Goal: Task Accomplishment & Management: Use online tool/utility

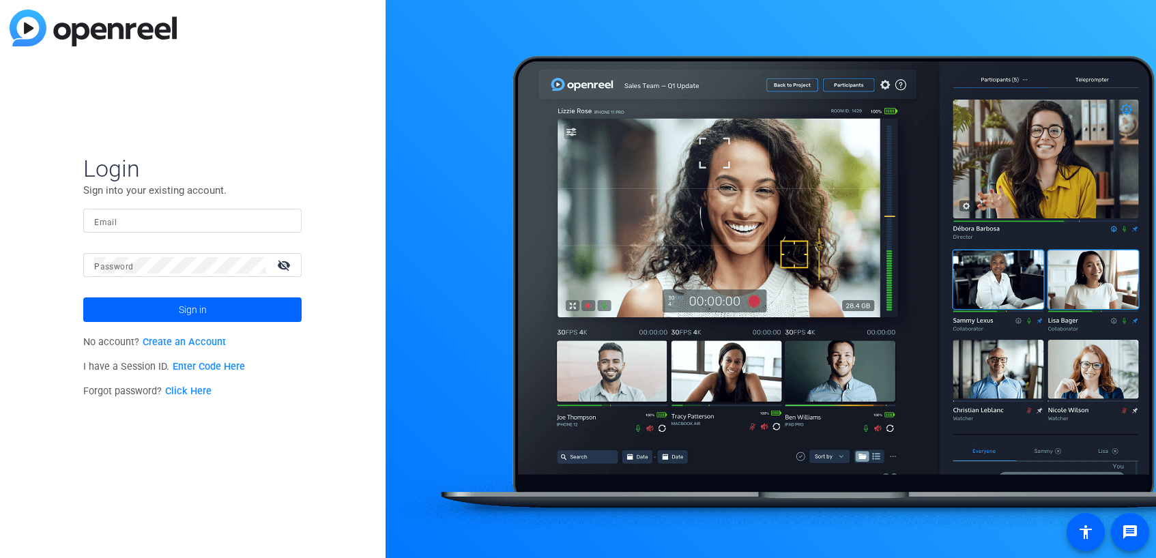
click at [207, 368] on link "Enter Code Here" at bounding box center [209, 367] width 72 height 12
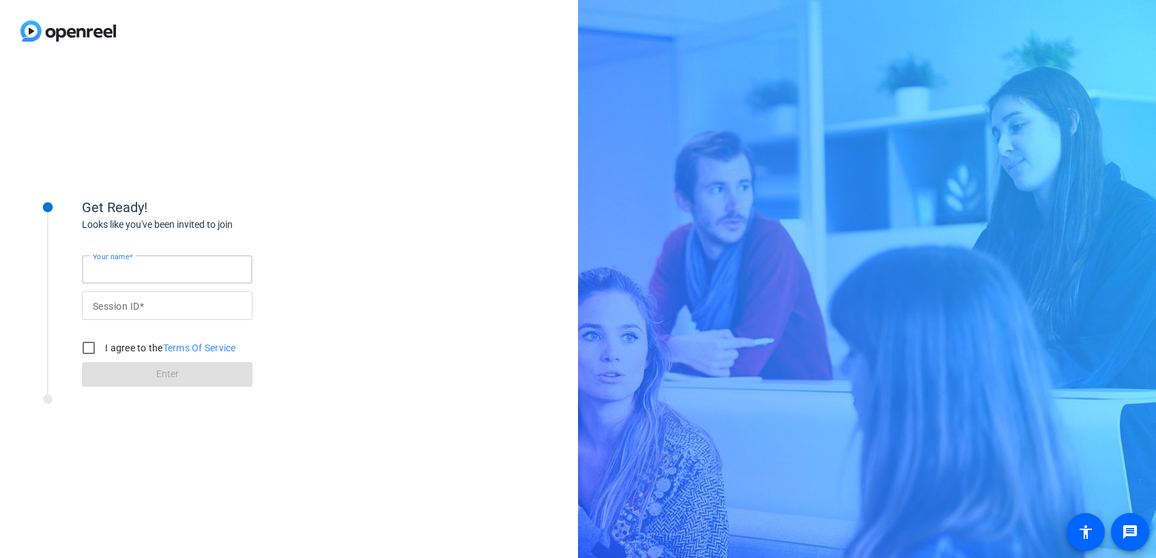
click at [130, 262] on input "Your name" at bounding box center [167, 269] width 149 height 16
type input "Mike Albritton"
click at [160, 306] on input "Session ID" at bounding box center [167, 306] width 149 height 16
paste input "rmU8"
type input "rmU8"
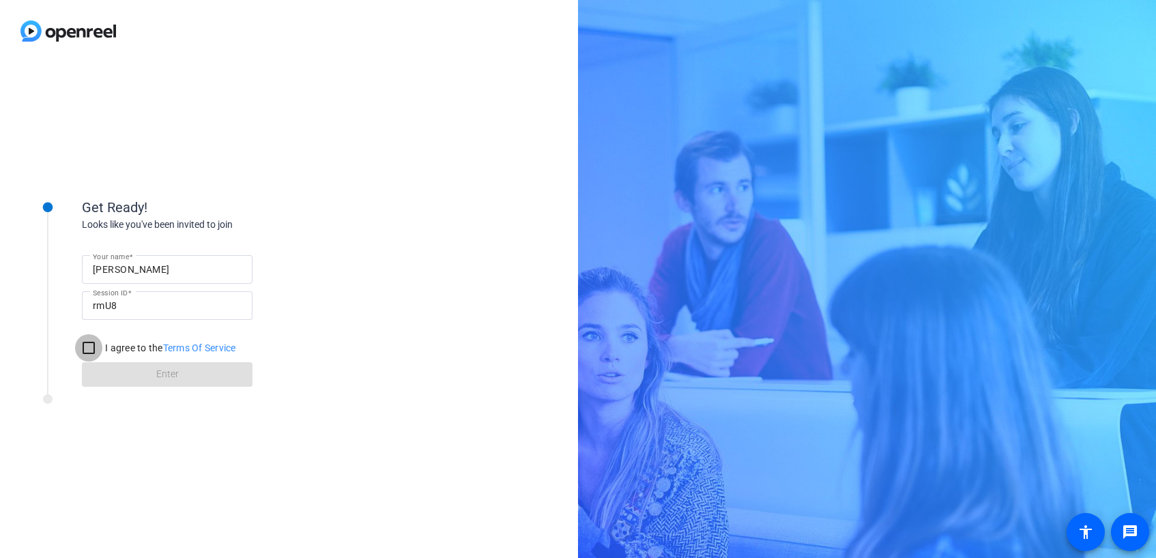
click at [91, 349] on input "I agree to the Terms Of Service" at bounding box center [88, 347] width 27 height 27
checkbox input "true"
click at [151, 369] on span at bounding box center [167, 374] width 171 height 33
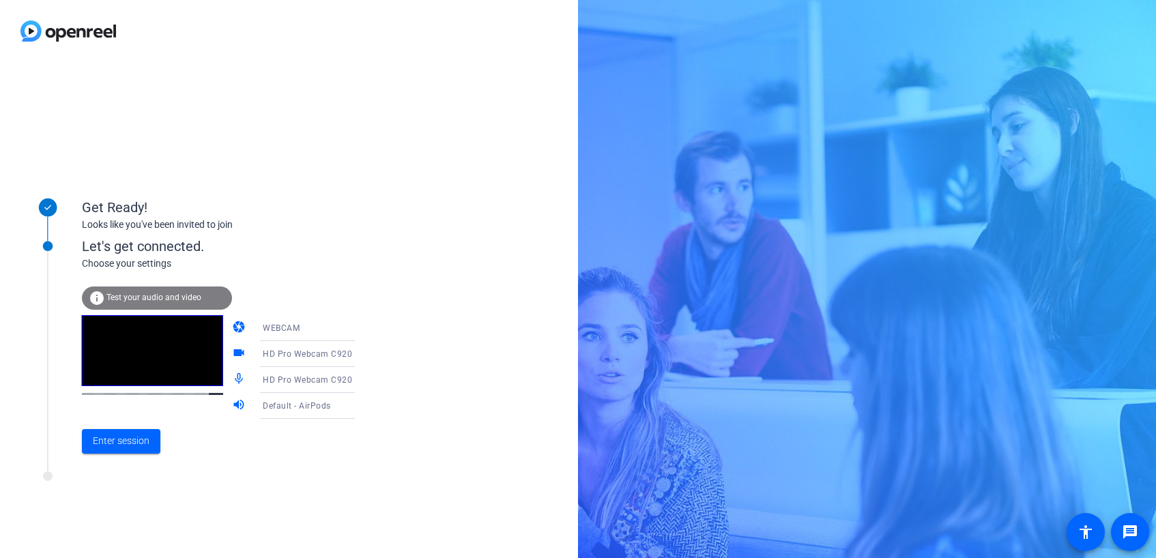
click at [303, 330] on div "WEBCAM" at bounding box center [314, 327] width 102 height 17
click at [453, 317] on div at bounding box center [578, 279] width 1156 height 558
click at [330, 406] on div "Default - AirPods" at bounding box center [314, 405] width 102 height 17
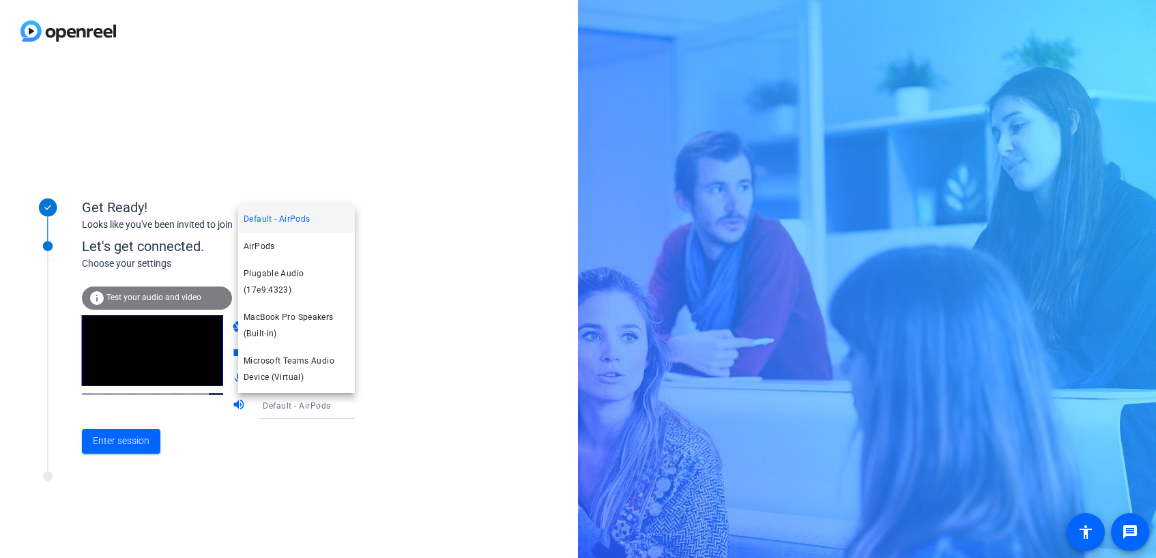
click at [440, 405] on div at bounding box center [578, 279] width 1156 height 558
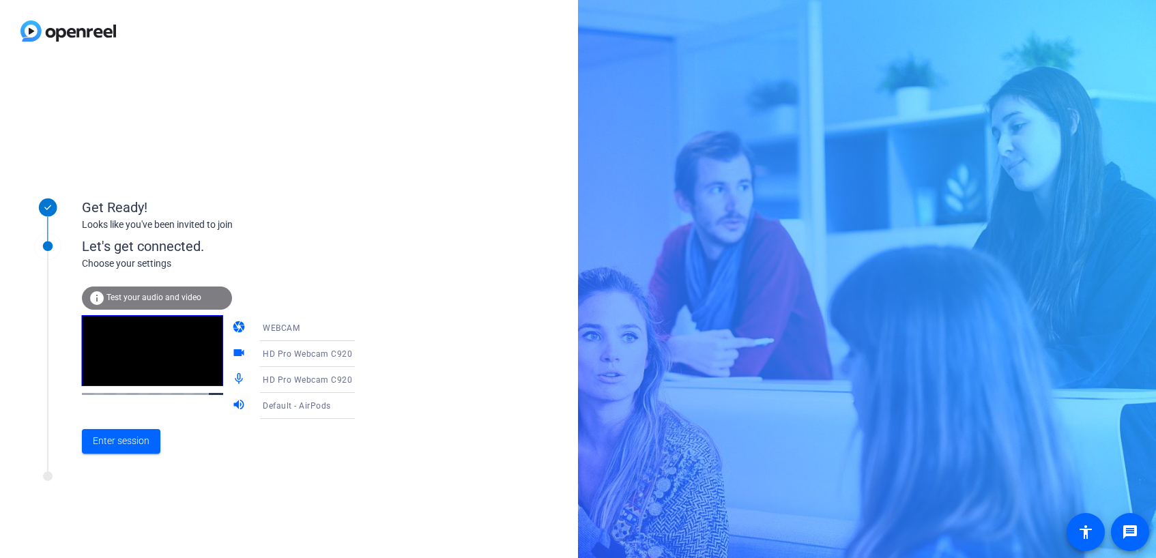
click at [360, 354] on icon at bounding box center [368, 354] width 16 height 16
click at [411, 351] on div at bounding box center [578, 279] width 1156 height 558
click at [111, 451] on span at bounding box center [121, 441] width 78 height 33
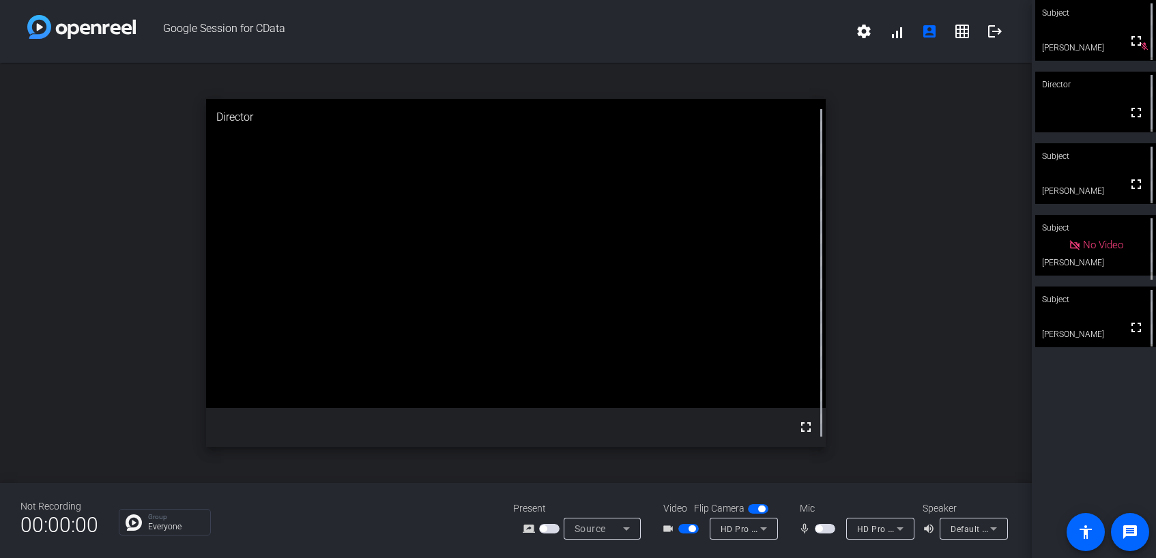
click at [690, 527] on span "button" at bounding box center [691, 528] width 7 height 7
click at [689, 530] on span "button" at bounding box center [688, 529] width 20 height 10
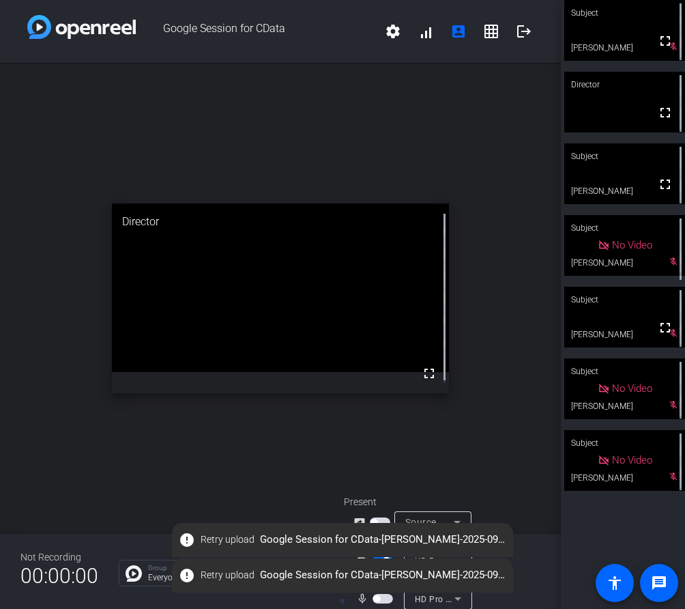
click at [233, 495] on div "open_in_new Director fullscreen" at bounding box center [280, 298] width 561 height 471
click at [154, 474] on div "open_in_new Director fullscreen" at bounding box center [280, 298] width 561 height 471
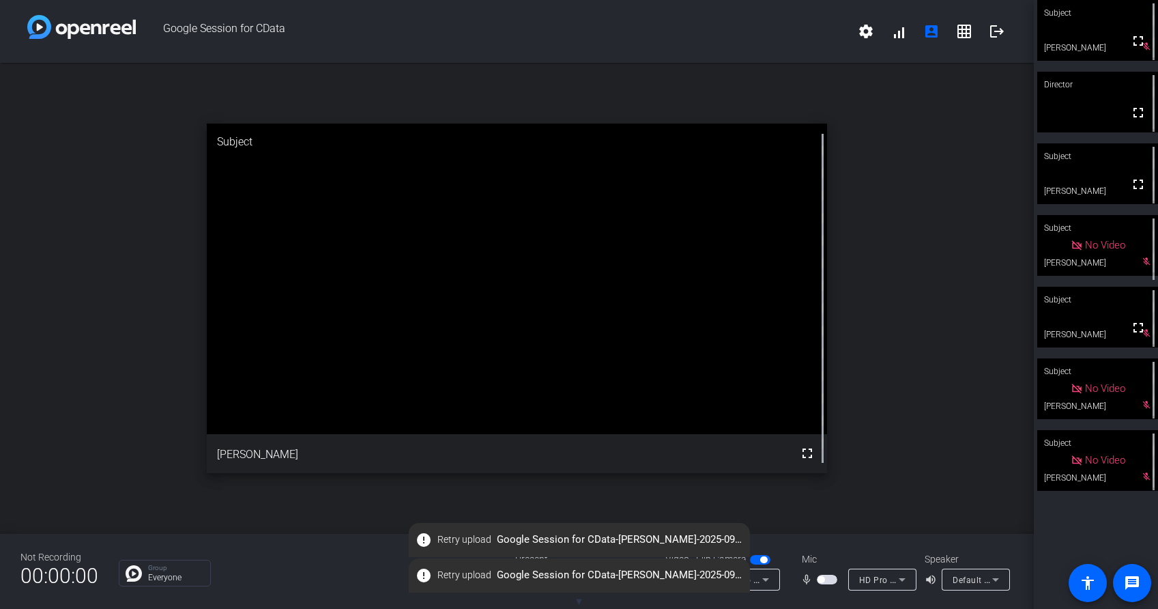
click at [828, 557] on span "button" at bounding box center [827, 580] width 20 height 10
click at [419, 539] on mat-icon "error" at bounding box center [424, 540] width 16 height 16
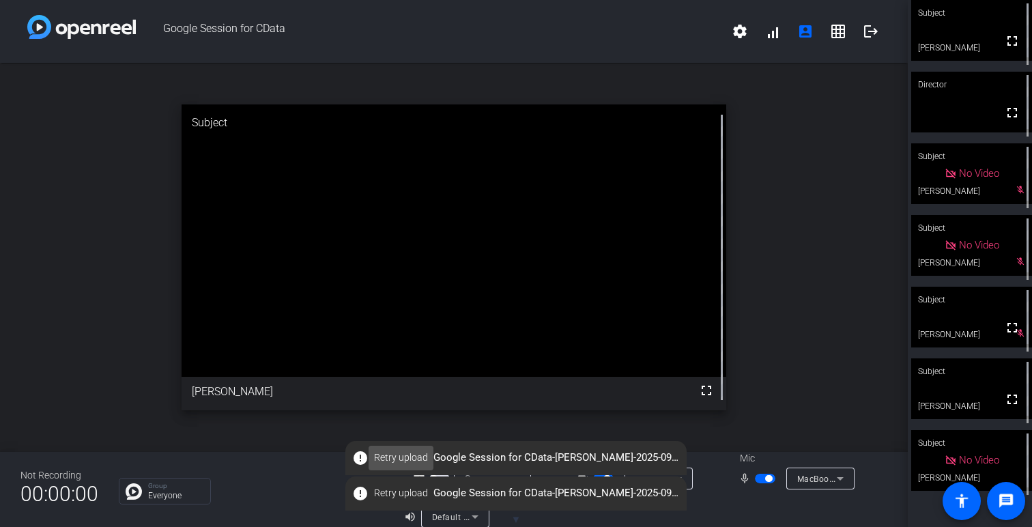
click at [403, 454] on span "Retry upload" at bounding box center [401, 457] width 54 height 14
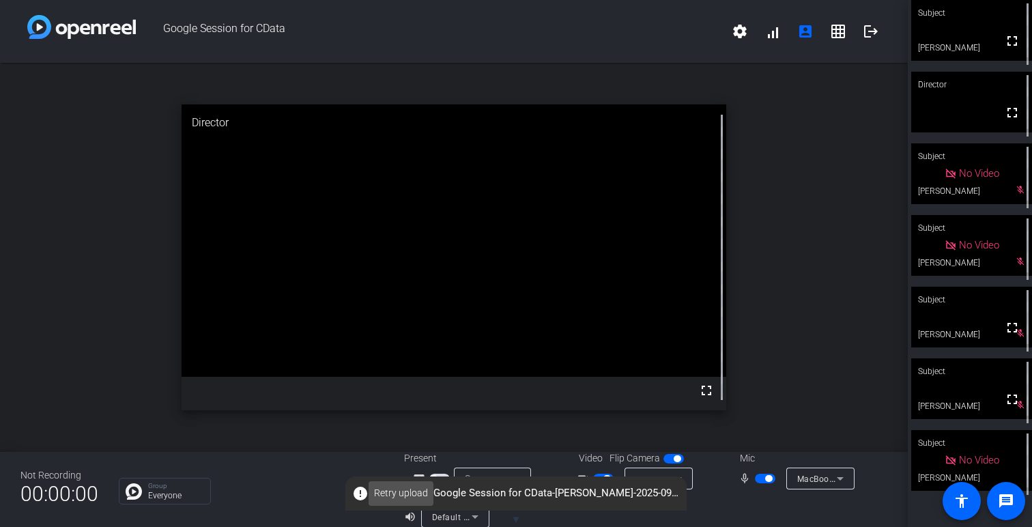
click at [400, 495] on span "Retry upload" at bounding box center [401, 493] width 54 height 14
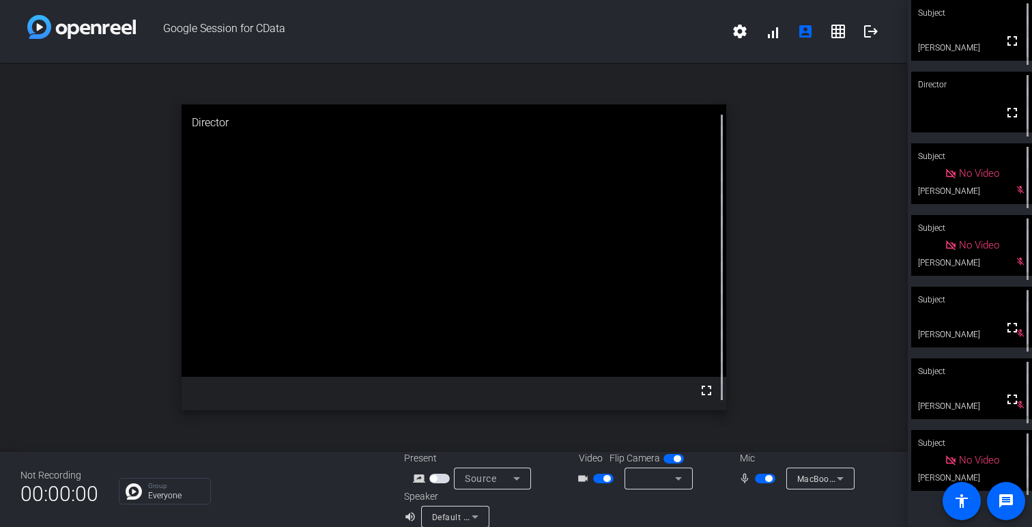
click at [663, 476] on div at bounding box center [655, 478] width 40 height 16
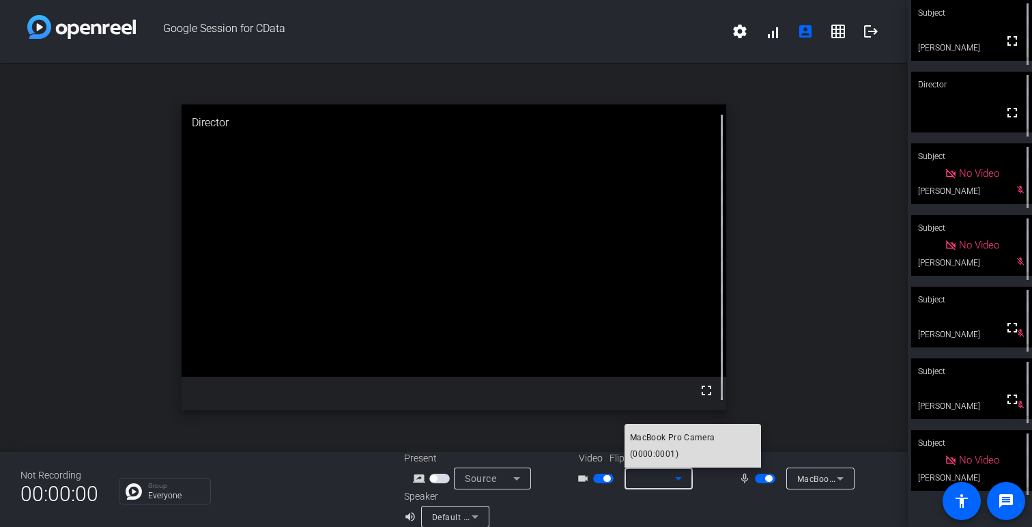
click at [683, 437] on span "MacBook Pro Camera (0000:0001)" at bounding box center [693, 445] width 126 height 33
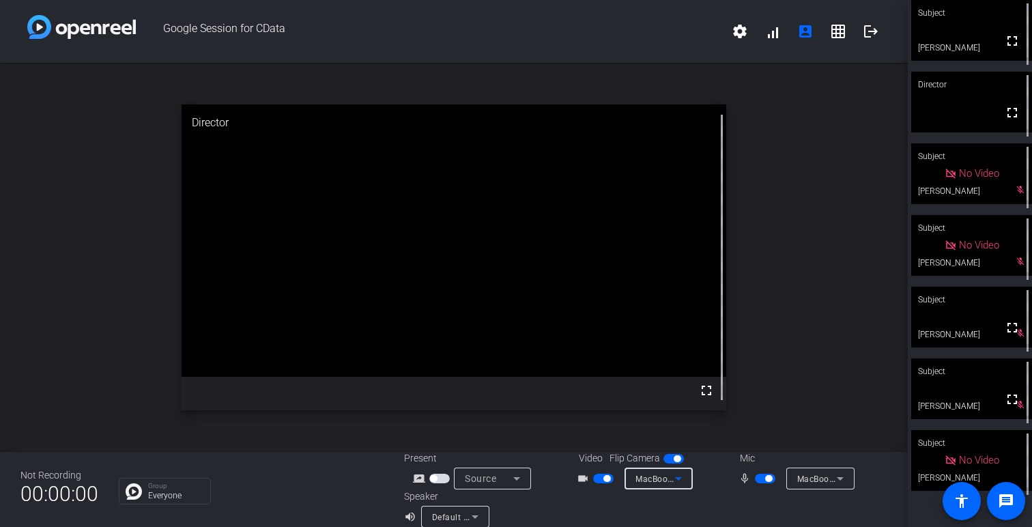
click at [825, 476] on span "MacBook Pro Microphone (Built-in)" at bounding box center [866, 478] width 139 height 11
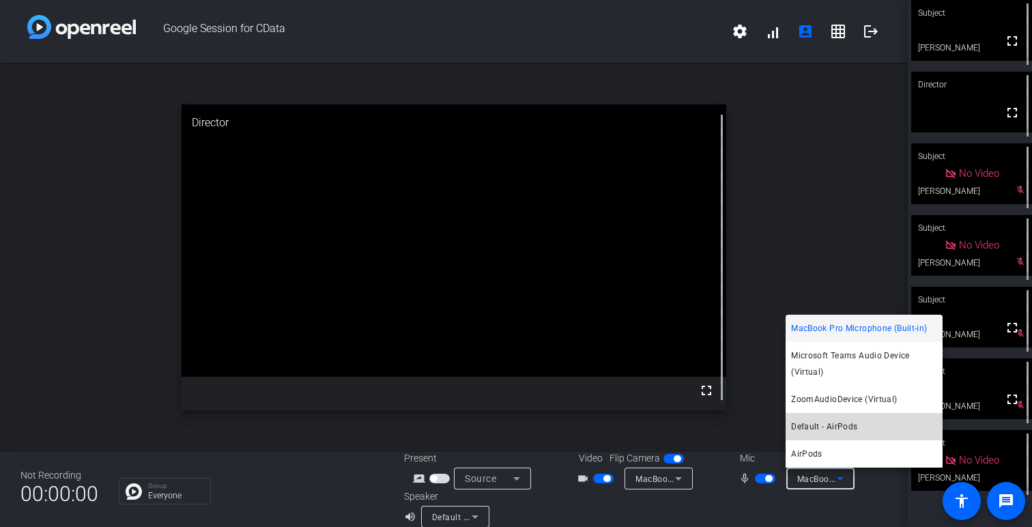
click at [845, 425] on span "Default - AirPods" at bounding box center [824, 426] width 66 height 16
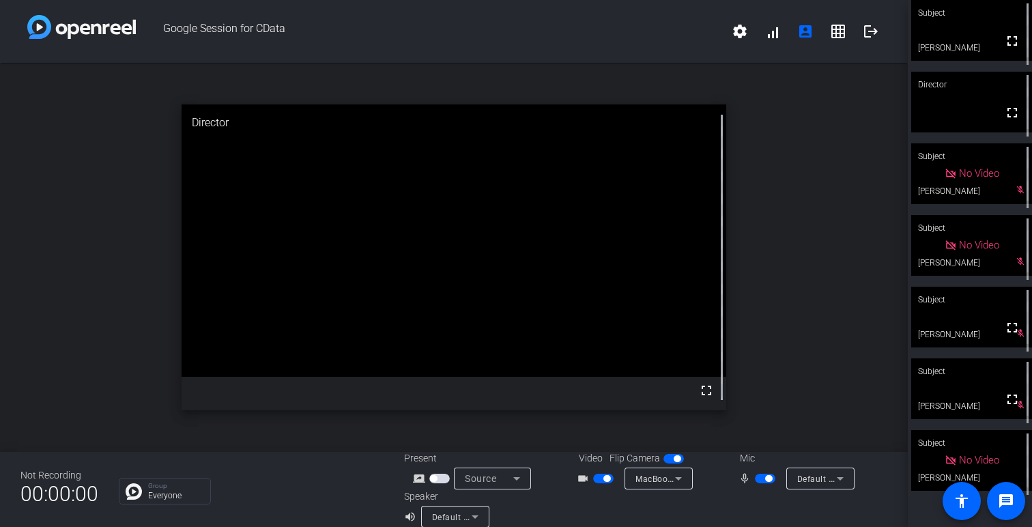
click at [602, 477] on span "button" at bounding box center [603, 479] width 20 height 10
click at [832, 474] on icon at bounding box center [840, 478] width 16 height 16
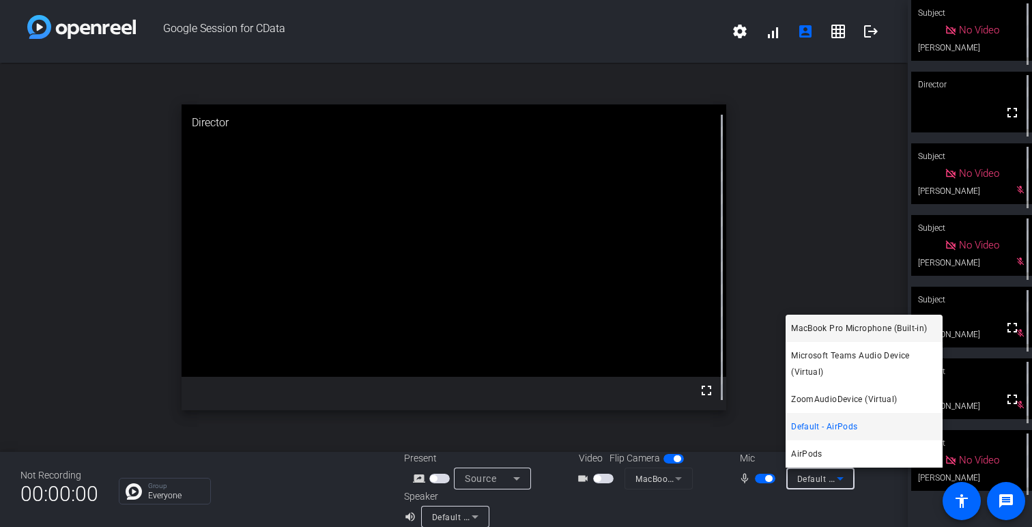
click at [863, 327] on span "MacBook Pro Microphone (Built-in)" at bounding box center [859, 328] width 136 height 16
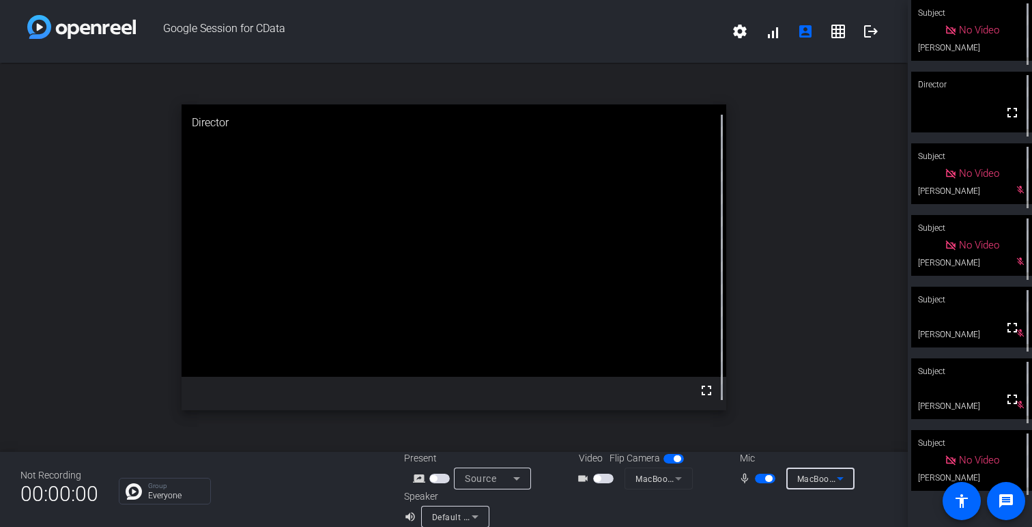
click at [822, 478] on span "MacBook Pro Microphone (Built-in)" at bounding box center [866, 478] width 139 height 11
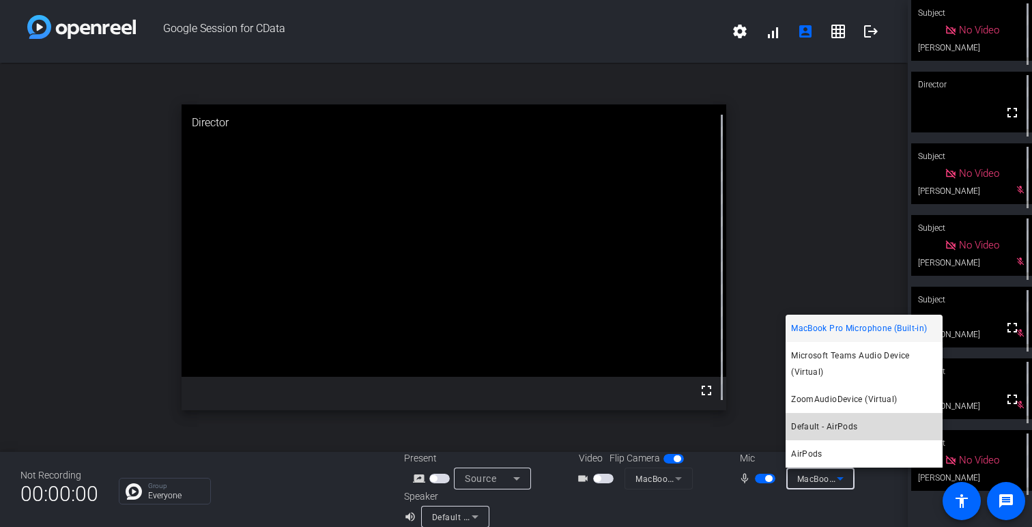
click at [856, 439] on mat-option "Default - AirPods" at bounding box center [863, 426] width 157 height 27
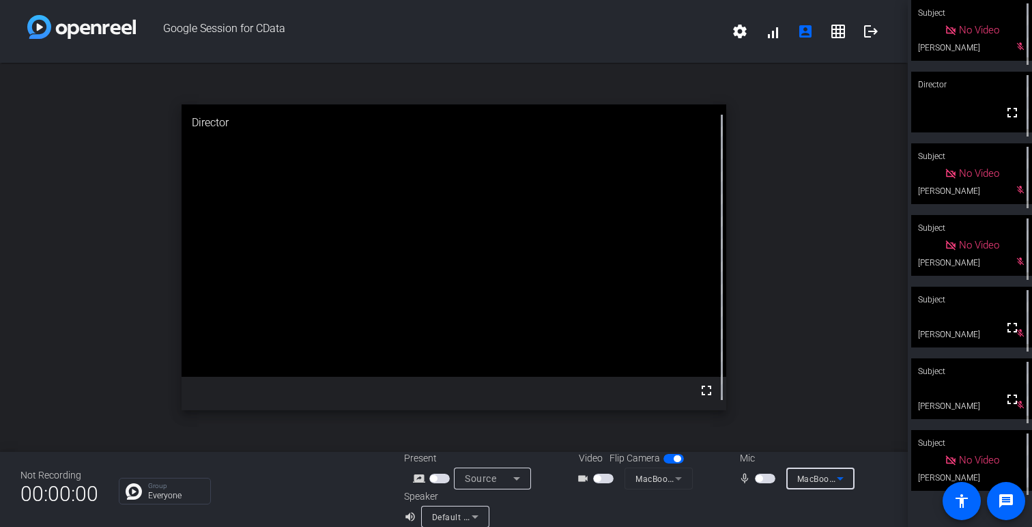
click at [471, 512] on icon at bounding box center [475, 516] width 16 height 16
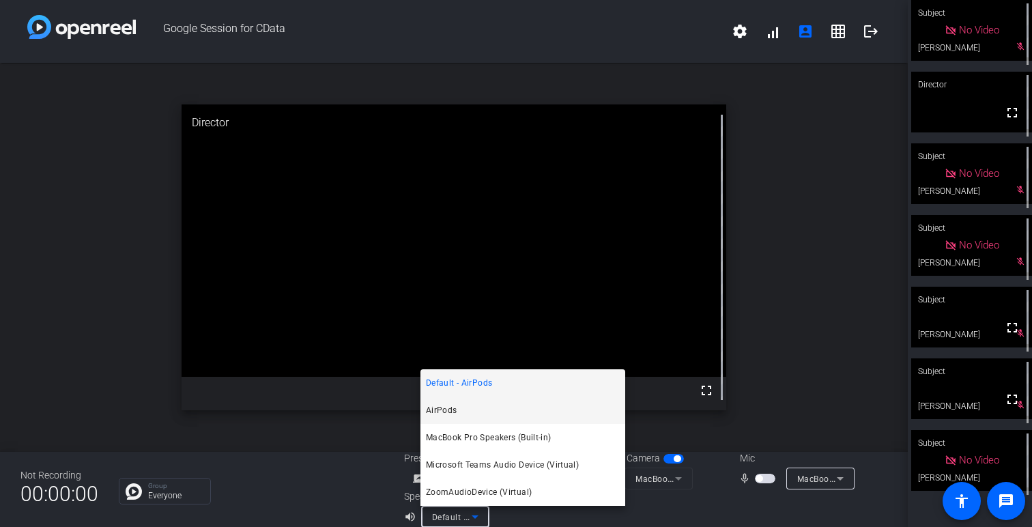
click at [479, 411] on mat-option "AirPods" at bounding box center [522, 409] width 205 height 27
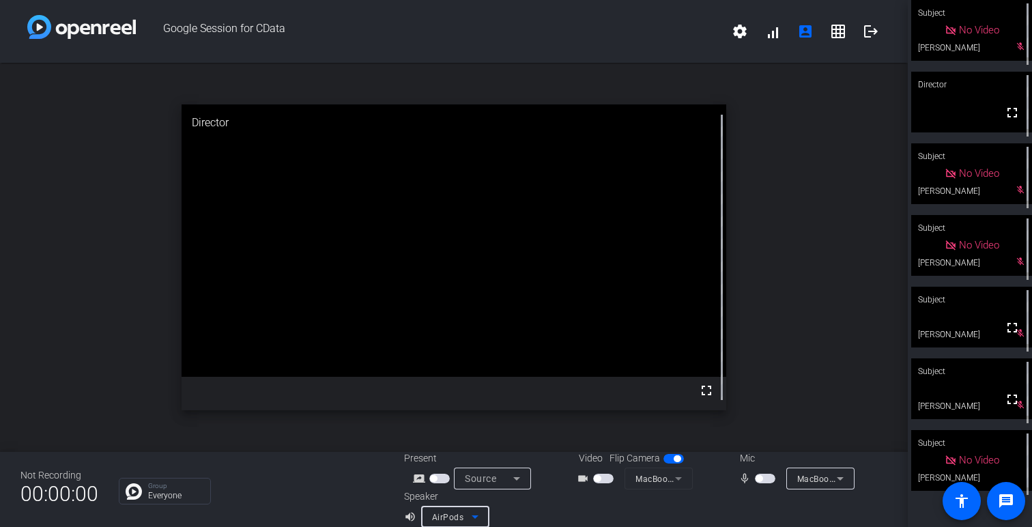
click at [768, 480] on span "button" at bounding box center [765, 479] width 20 height 10
click at [603, 479] on span "button" at bounding box center [603, 479] width 20 height 10
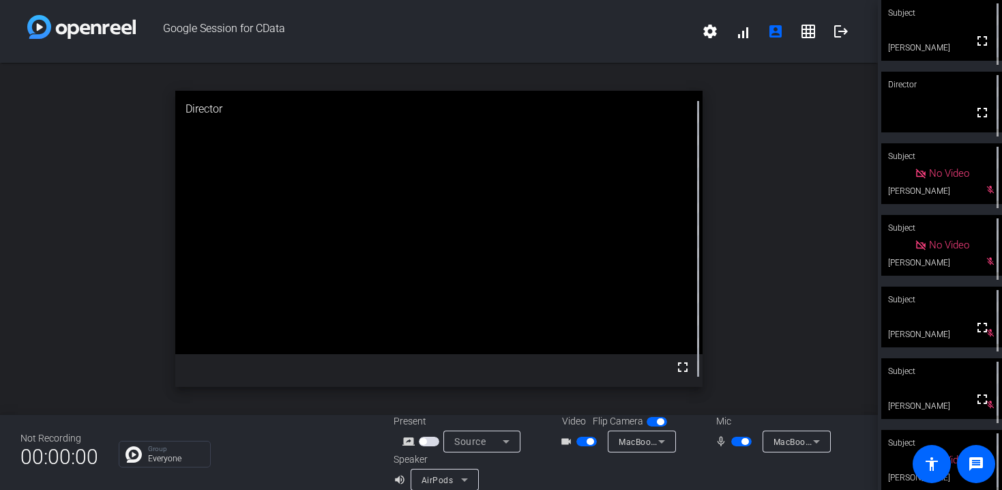
click at [939, 98] on video at bounding box center [942, 102] width 121 height 61
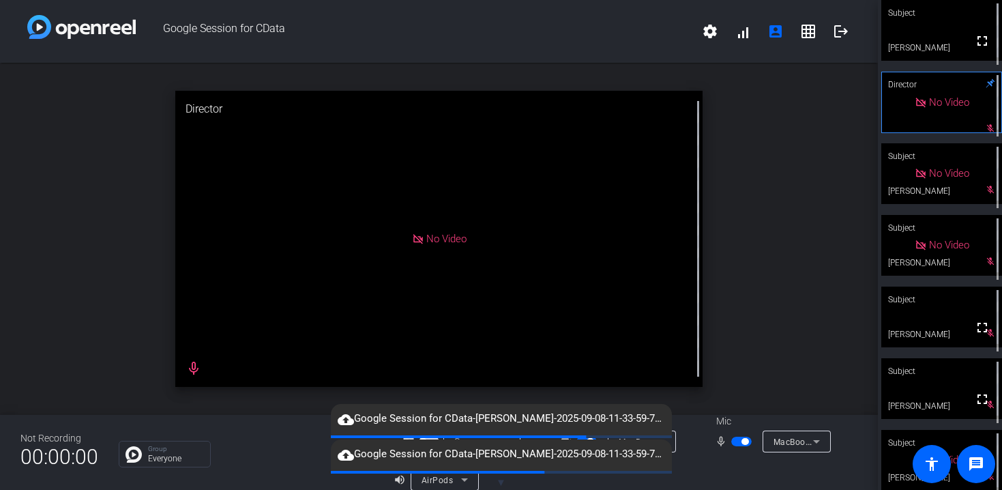
scroll to position [16, 0]
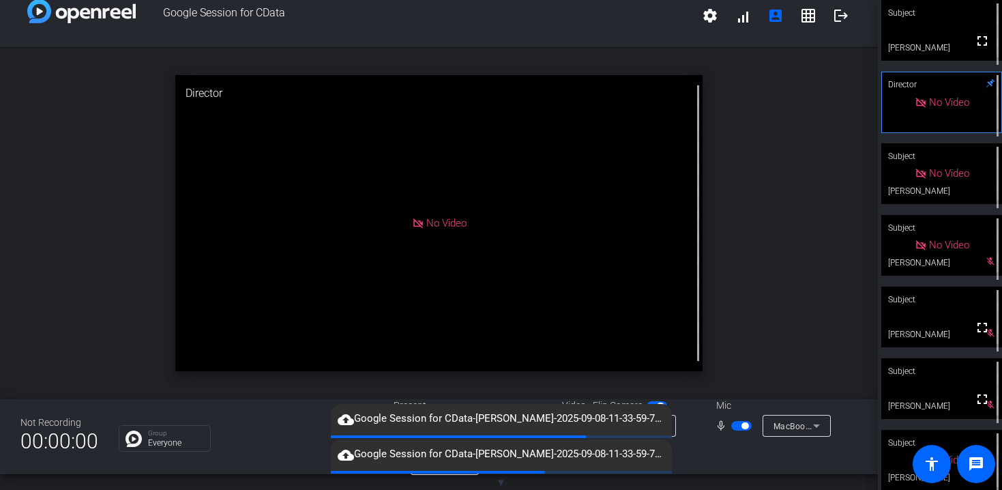
click at [742, 425] on span "button" at bounding box center [745, 425] width 7 height 7
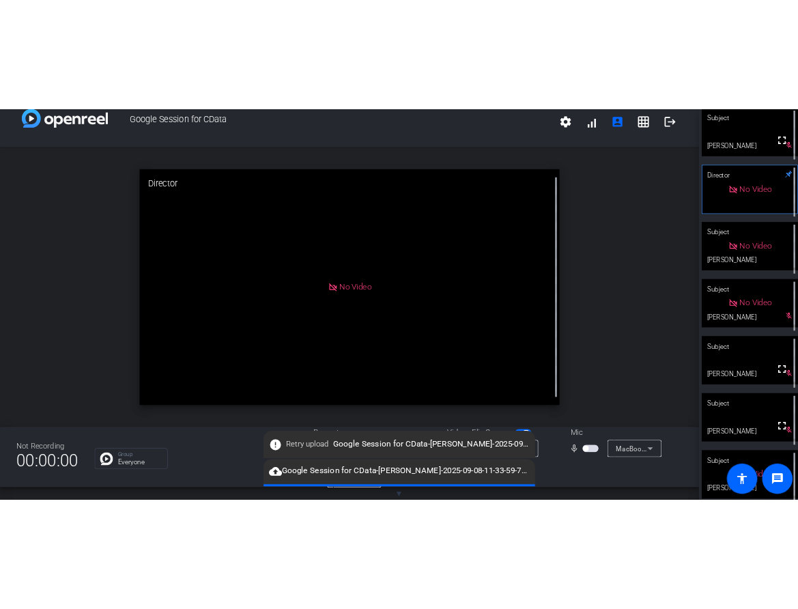
scroll to position [0, 0]
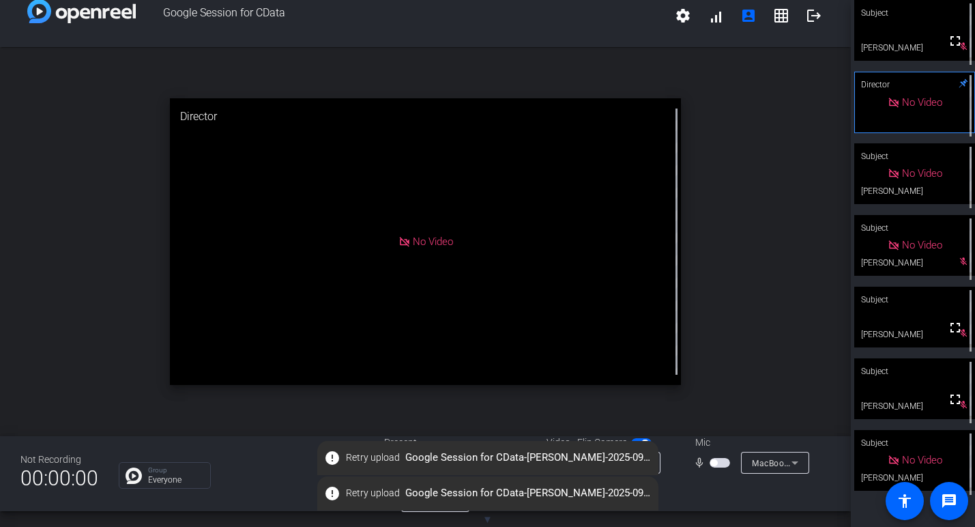
click at [719, 461] on span "button" at bounding box center [720, 463] width 20 height 10
click at [973, 334] on div at bounding box center [970, 317] width 9 height 61
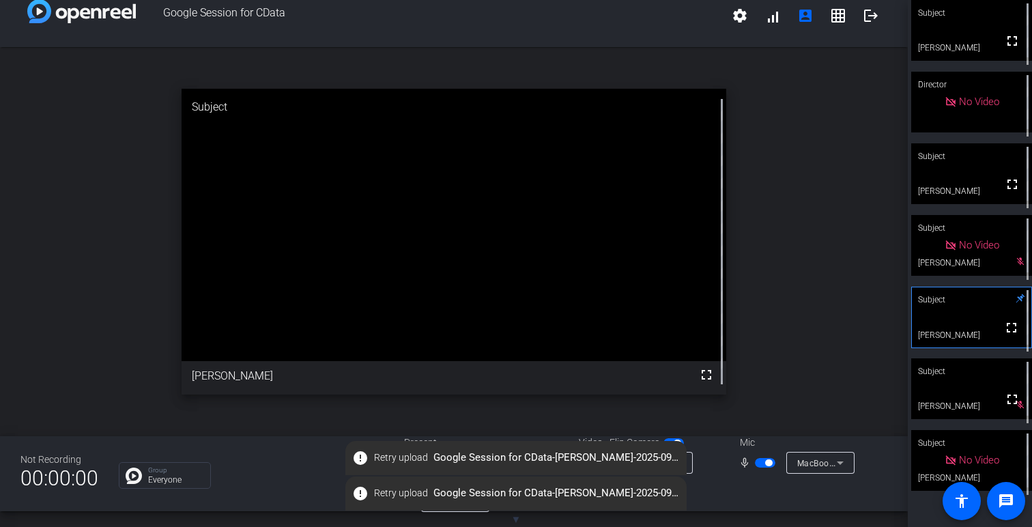
click at [768, 463] on span "button" at bounding box center [768, 462] width 7 height 7
click at [761, 466] on span "button" at bounding box center [765, 463] width 20 height 10
click at [761, 465] on span "button" at bounding box center [765, 463] width 20 height 10
click at [393, 456] on span "Retry upload" at bounding box center [401, 457] width 54 height 14
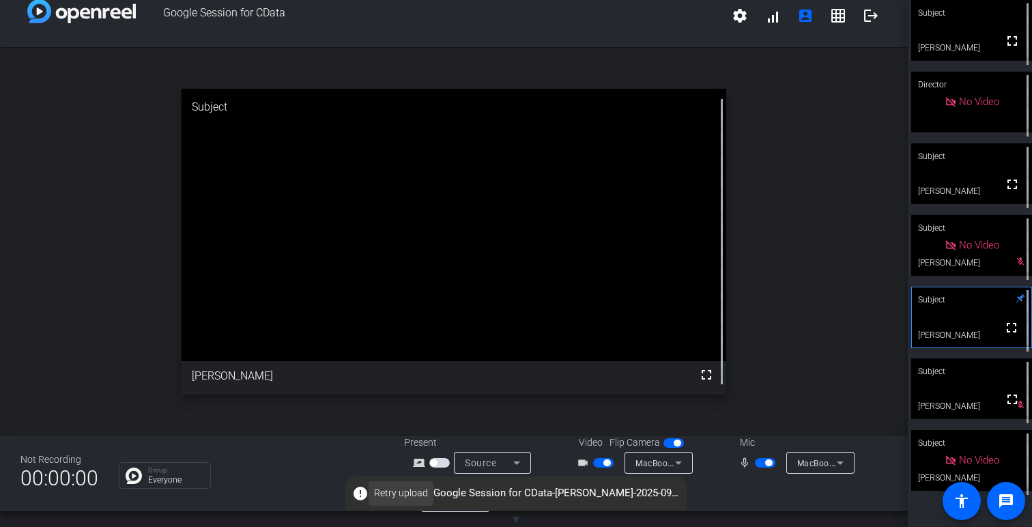
click at [394, 492] on span "Retry upload" at bounding box center [401, 493] width 54 height 14
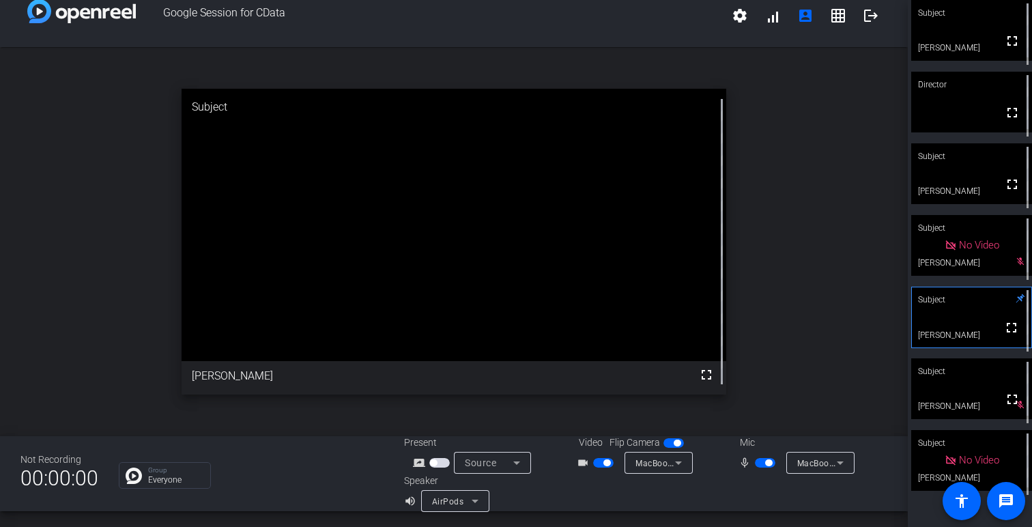
click at [767, 460] on span "button" at bounding box center [768, 462] width 7 height 7
click at [759, 461] on span "button" at bounding box center [758, 462] width 7 height 7
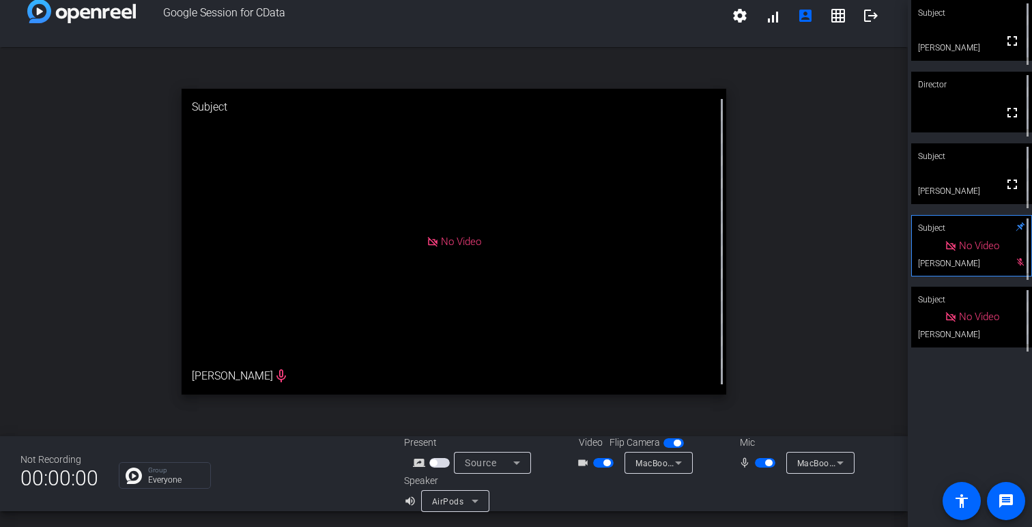
click at [759, 461] on span "button" at bounding box center [765, 463] width 20 height 10
click at [605, 461] on span "button" at bounding box center [606, 462] width 7 height 7
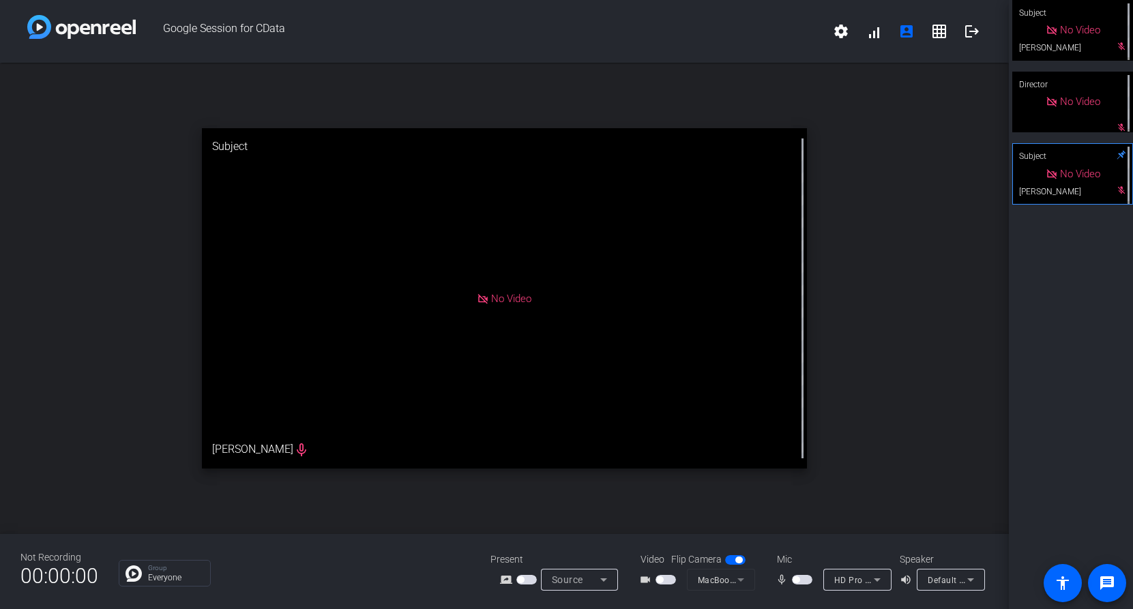
click at [804, 557] on span "button" at bounding box center [802, 580] width 20 height 10
click at [806, 557] on span "button" at bounding box center [805, 580] width 7 height 7
click at [661, 557] on span "button" at bounding box center [659, 580] width 7 height 7
click at [807, 557] on span "button" at bounding box center [802, 580] width 20 height 10
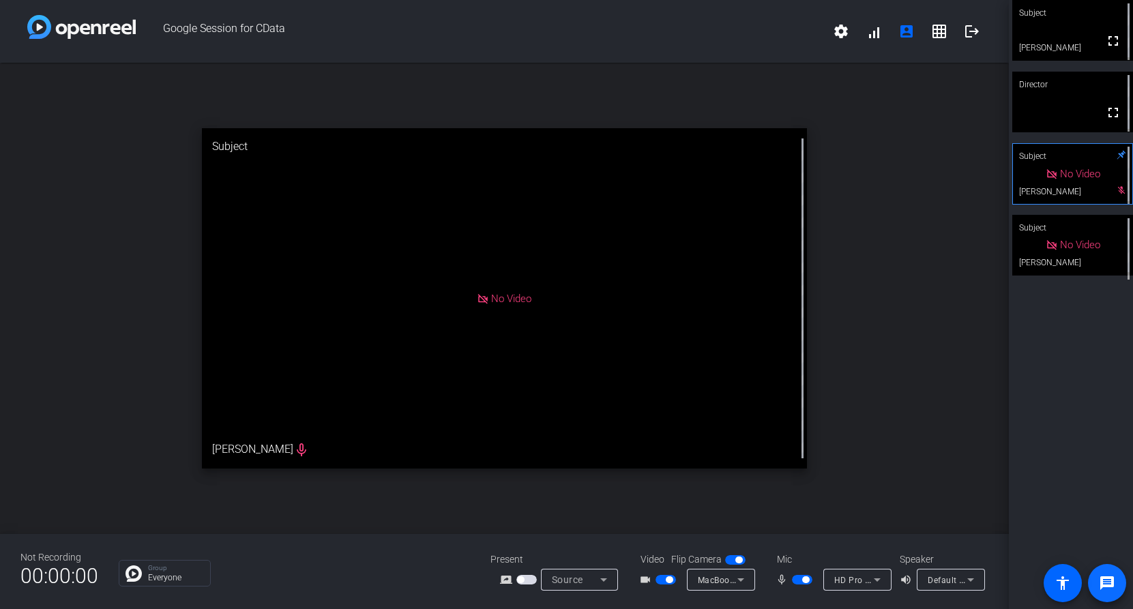
click at [1103, 557] on mat-icon "message" at bounding box center [1107, 583] width 16 height 16
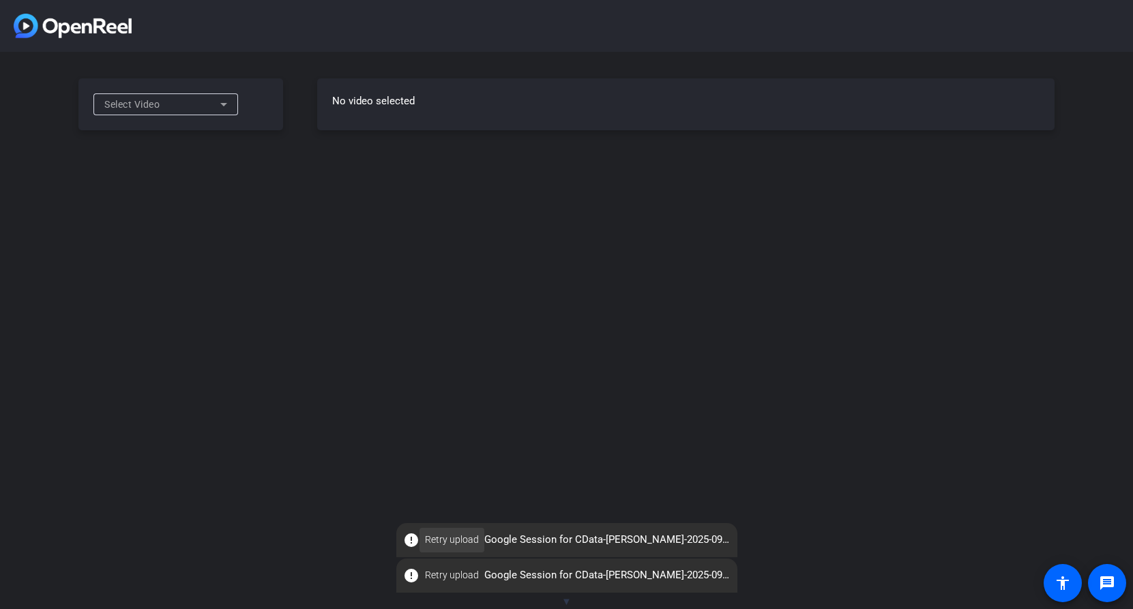
click at [456, 526] on span "Retry upload" at bounding box center [452, 540] width 54 height 14
click at [453, 538] on span "Retry upload" at bounding box center [452, 540] width 54 height 14
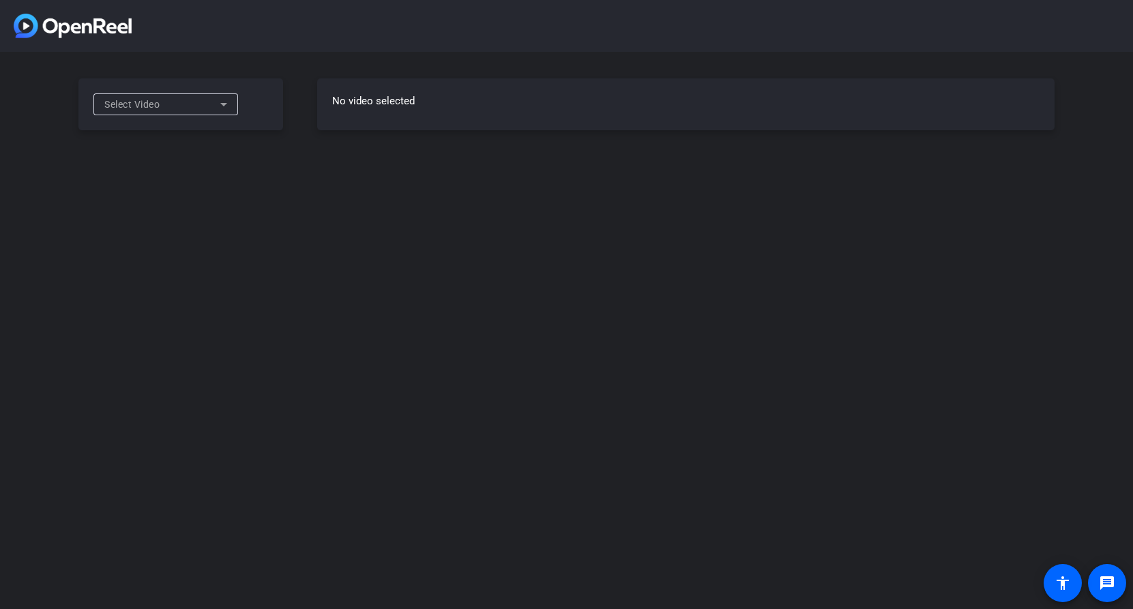
click at [203, 100] on div "Select Video" at bounding box center [162, 104] width 116 height 16
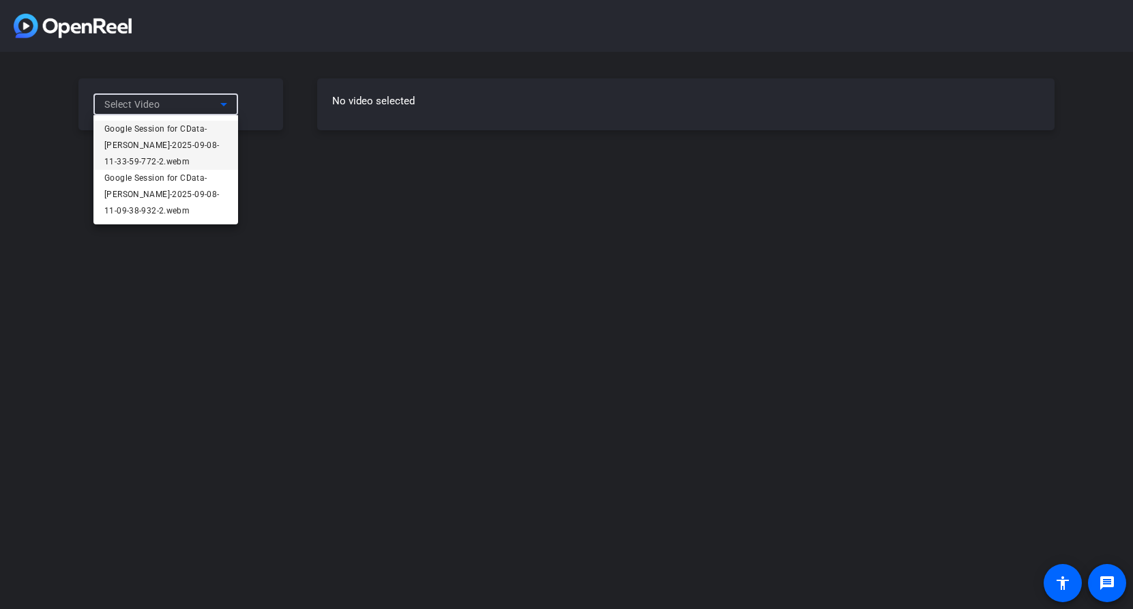
click at [490, 171] on div at bounding box center [566, 304] width 1133 height 609
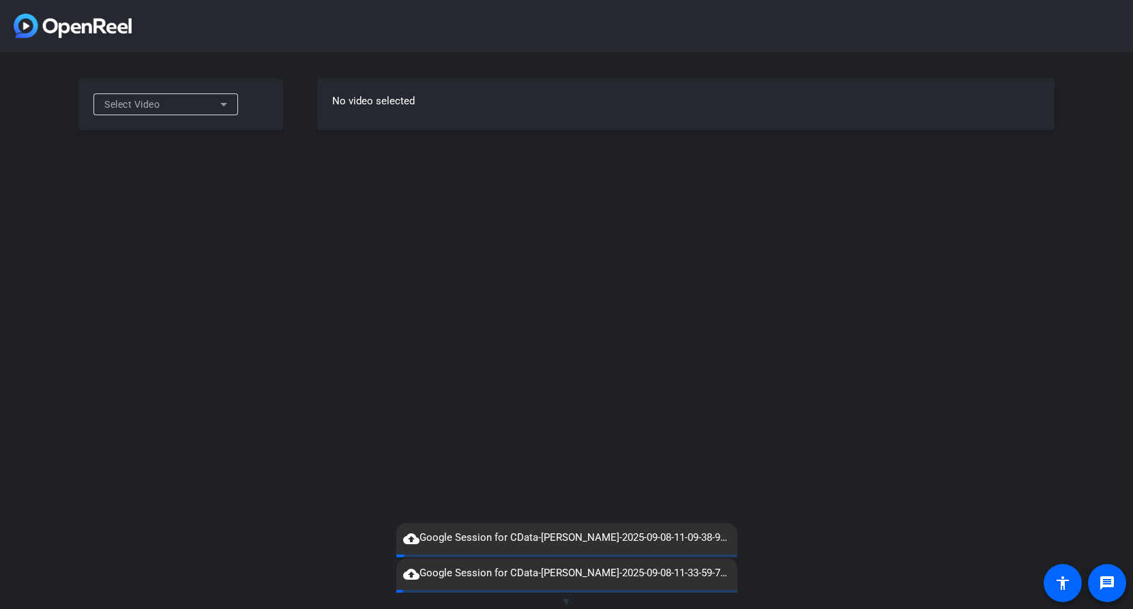
click at [567, 600] on span "▼" at bounding box center [567, 602] width 10 height 12
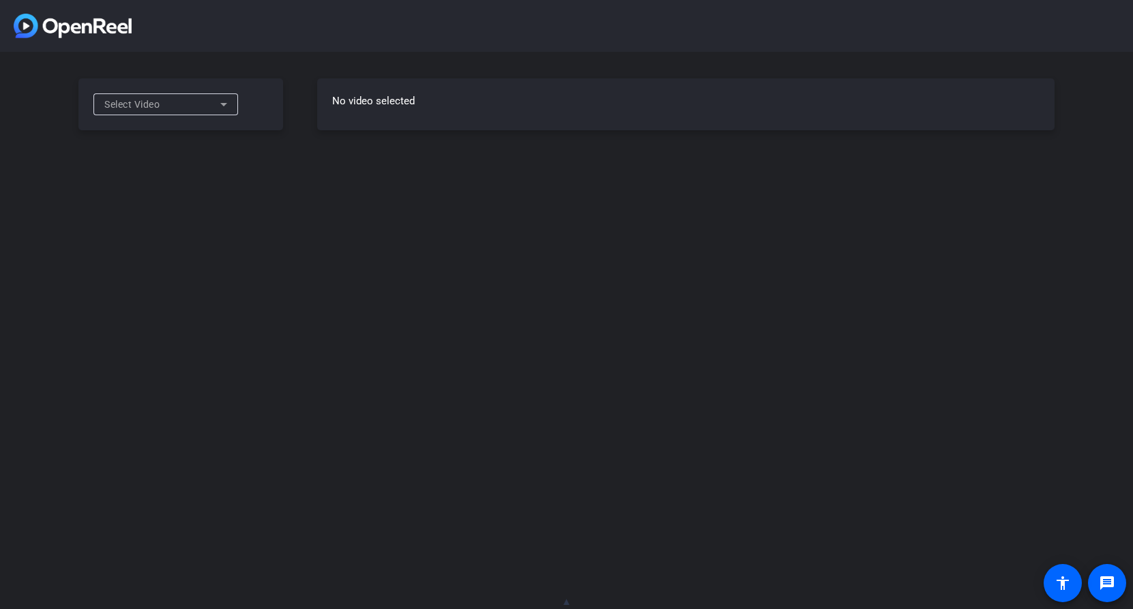
click at [567, 600] on span "▲" at bounding box center [567, 602] width 10 height 12
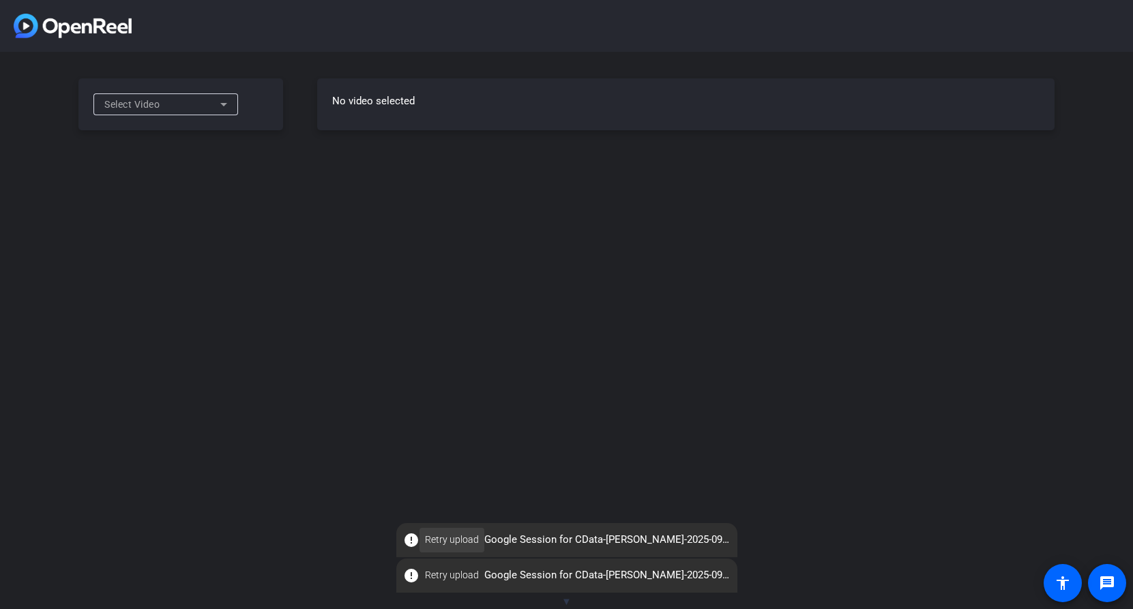
click at [461, 540] on span "Retry upload" at bounding box center [452, 540] width 54 height 14
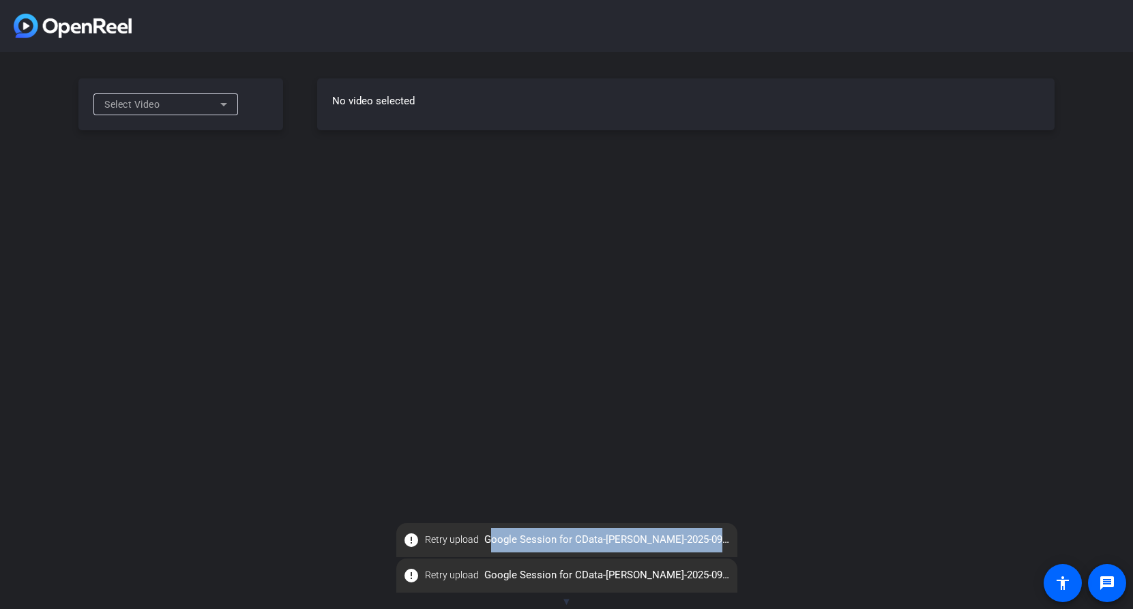
drag, startPoint x: 726, startPoint y: 539, endPoint x: 487, endPoint y: 542, distance: 239.5
click at [487, 542] on span "error Retry upload Google Session for CData-Mike Albritton-2025-09-08-11-09-38-…" at bounding box center [566, 540] width 341 height 25
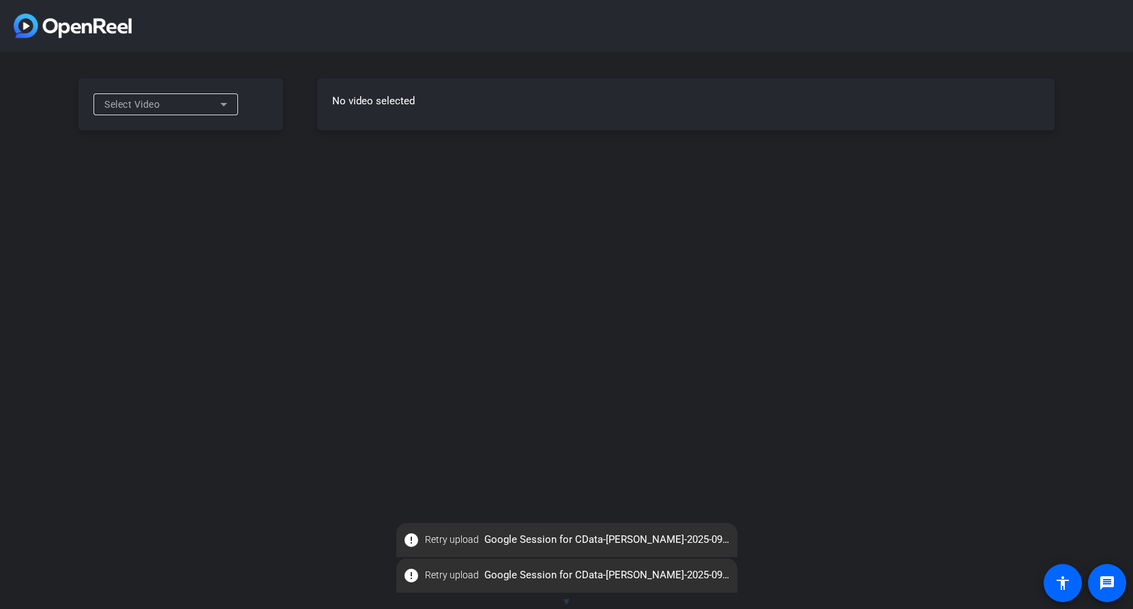
click at [835, 446] on div "Select Video No video selected" at bounding box center [566, 304] width 1133 height 609
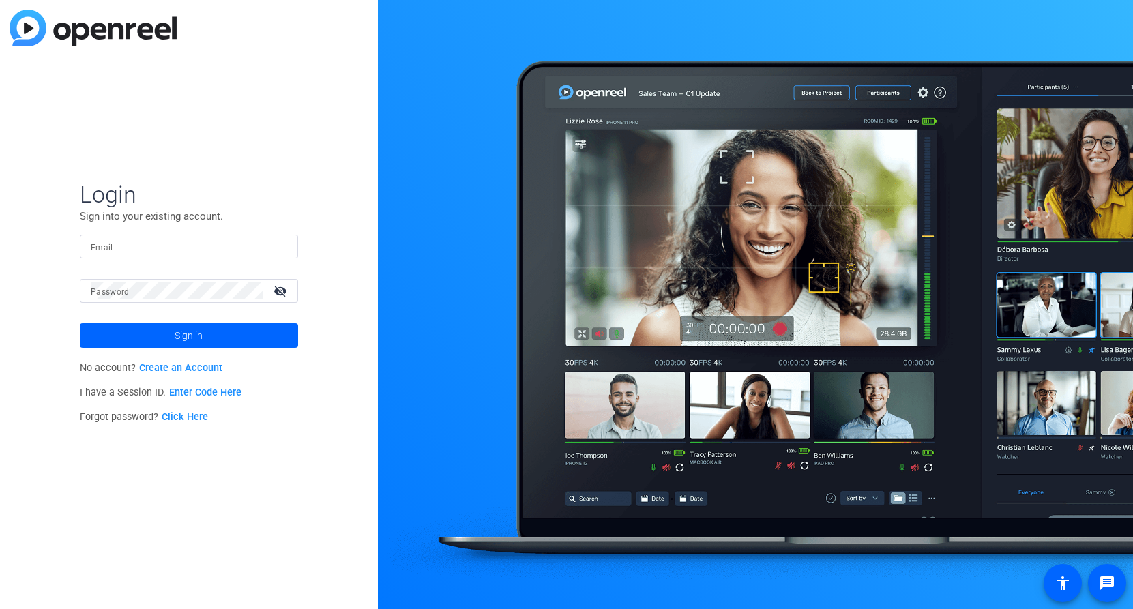
click at [227, 390] on link "Enter Code Here" at bounding box center [205, 393] width 72 height 12
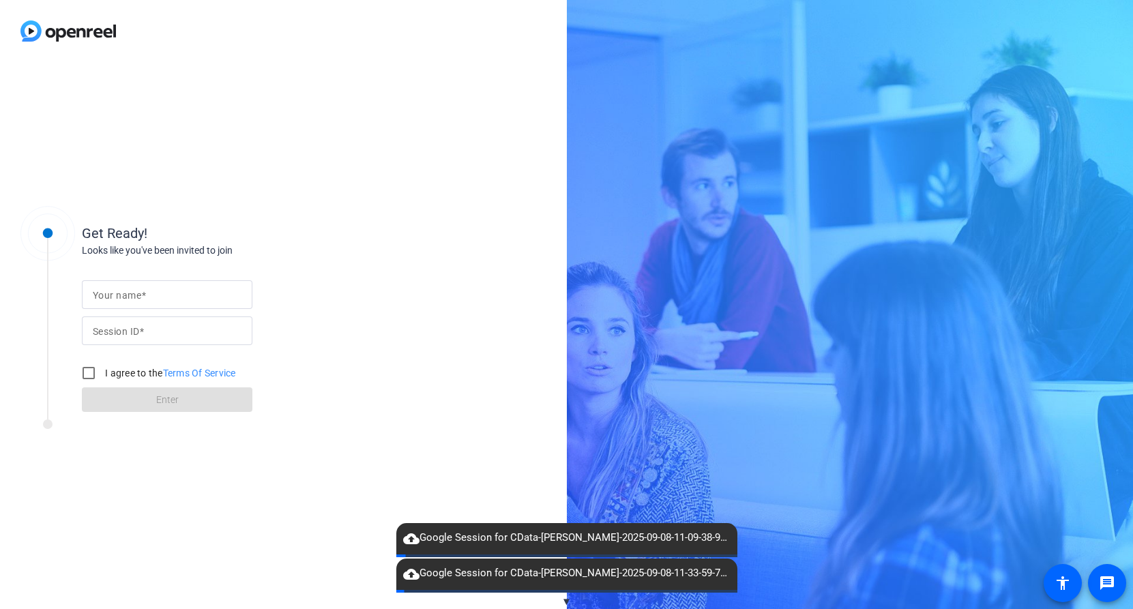
click at [132, 294] on mat-label "Your name" at bounding box center [117, 295] width 48 height 11
click at [132, 294] on input "Your name" at bounding box center [167, 295] width 149 height 16
type input "Mike Albritton"
paste input "rmU8"
type input "rmU8"
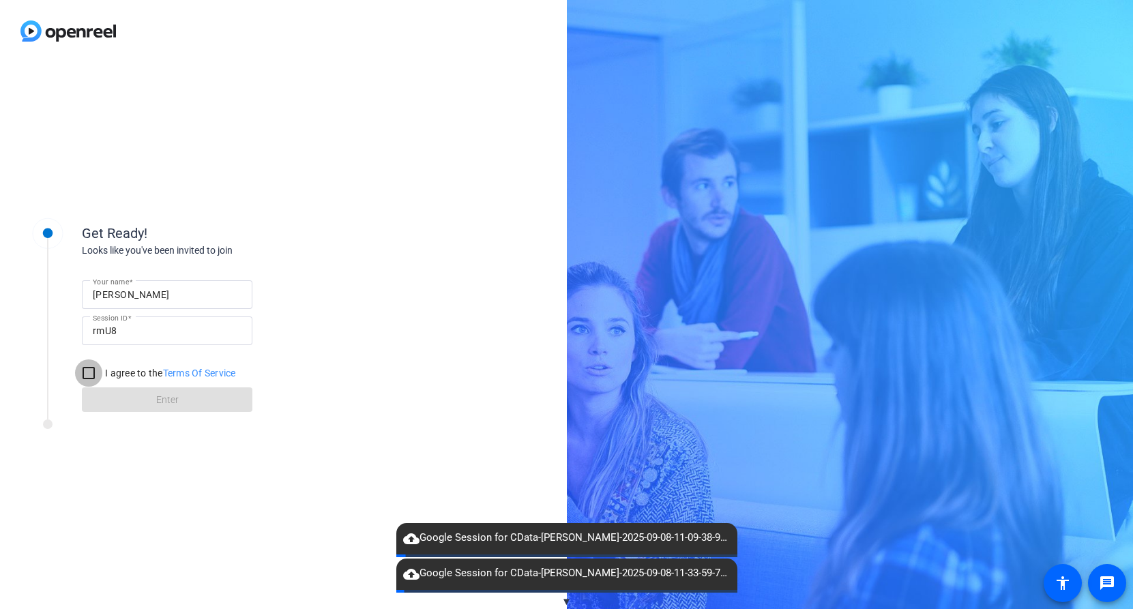
click at [87, 372] on input "I agree to the Terms Of Service" at bounding box center [88, 373] width 27 height 27
checkbox input "true"
click at [110, 388] on span at bounding box center [167, 399] width 171 height 33
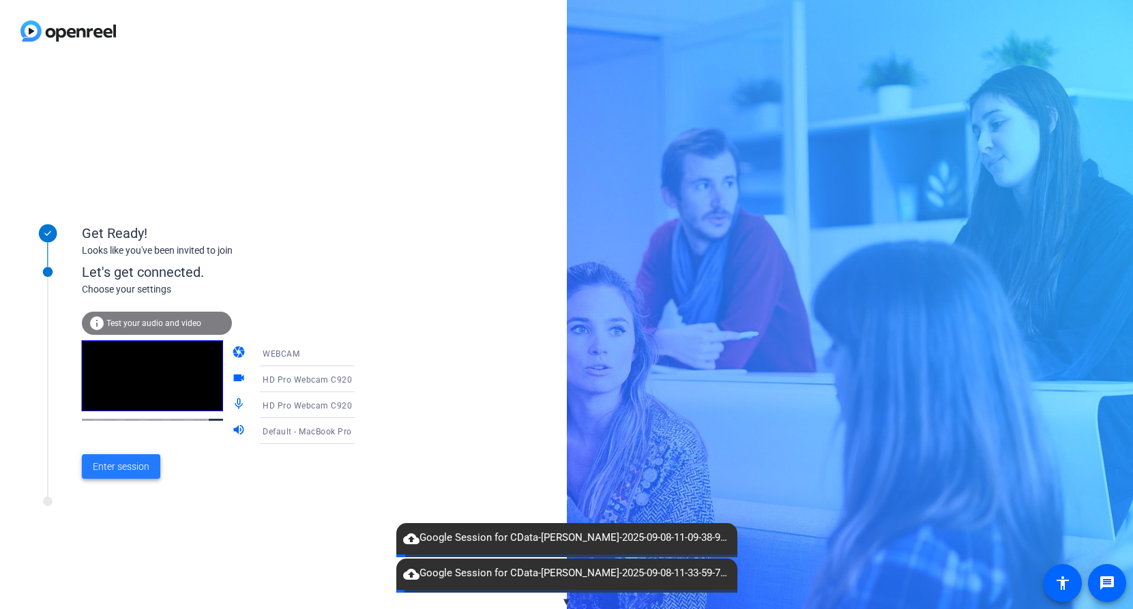
click at [124, 472] on span "Enter session" at bounding box center [121, 467] width 57 height 14
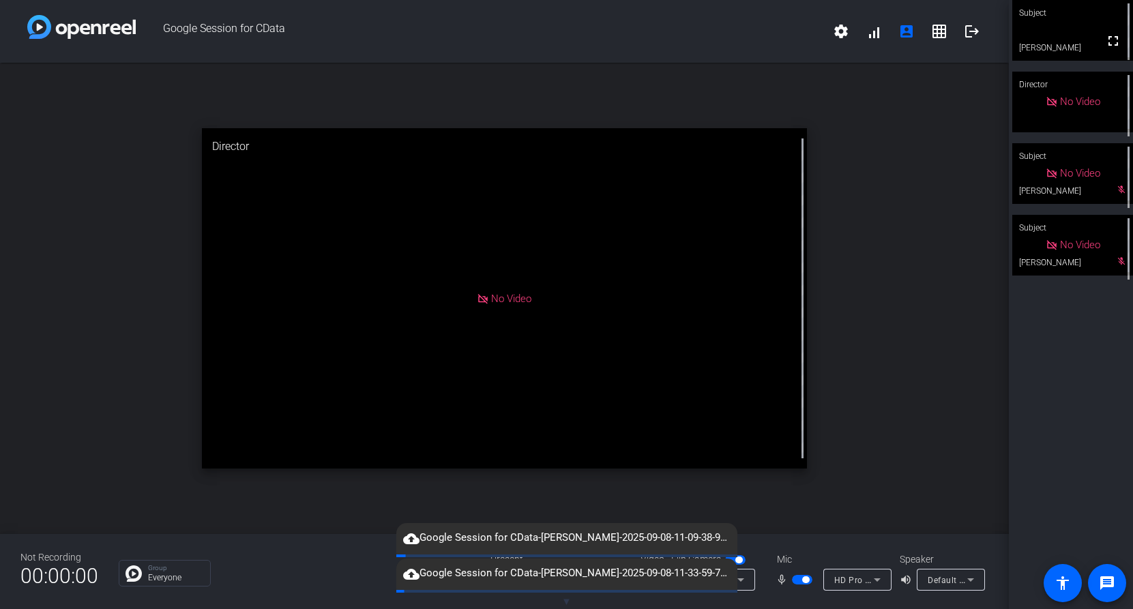
click at [800, 582] on span "button" at bounding box center [802, 580] width 20 height 10
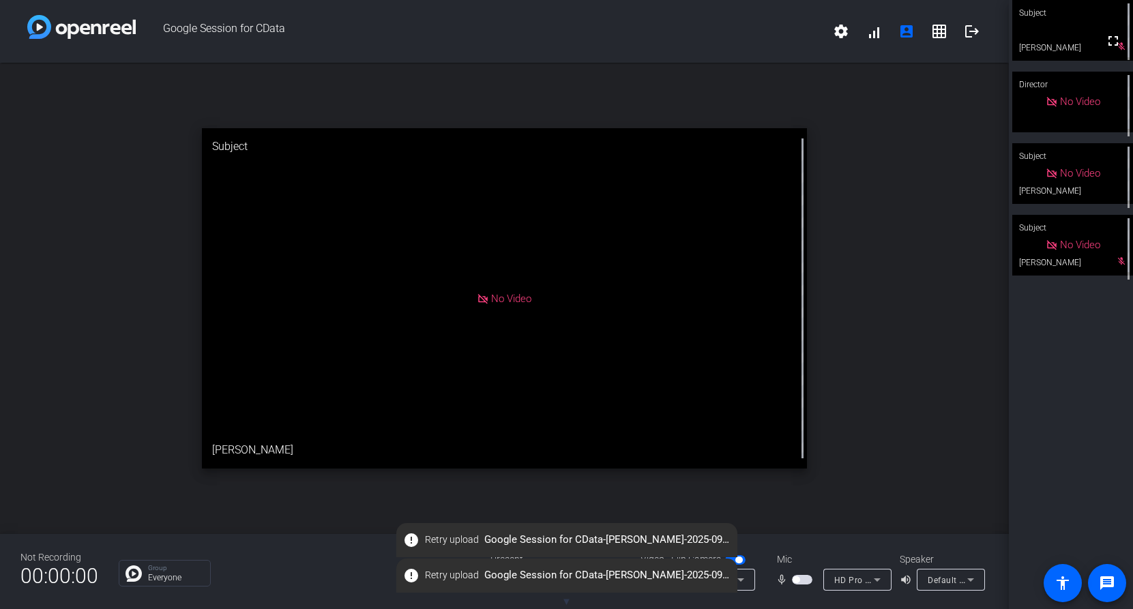
click at [800, 585] on mat-slide-toggle at bounding box center [803, 579] width 23 height 14
click at [800, 583] on span "button" at bounding box center [802, 580] width 20 height 10
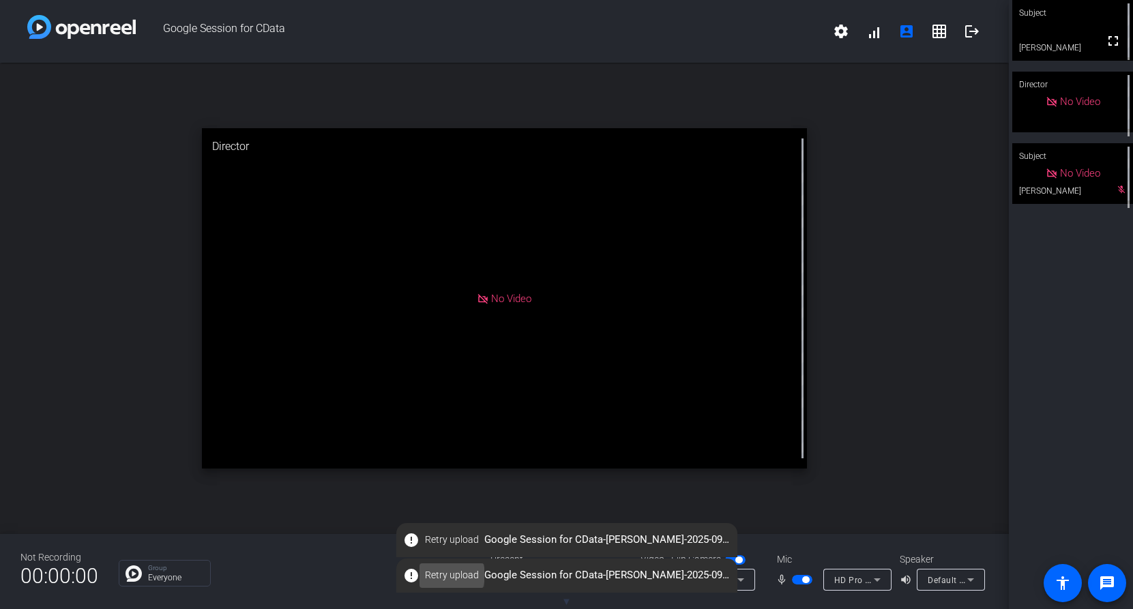
click at [448, 575] on span "Retry upload" at bounding box center [452, 575] width 54 height 14
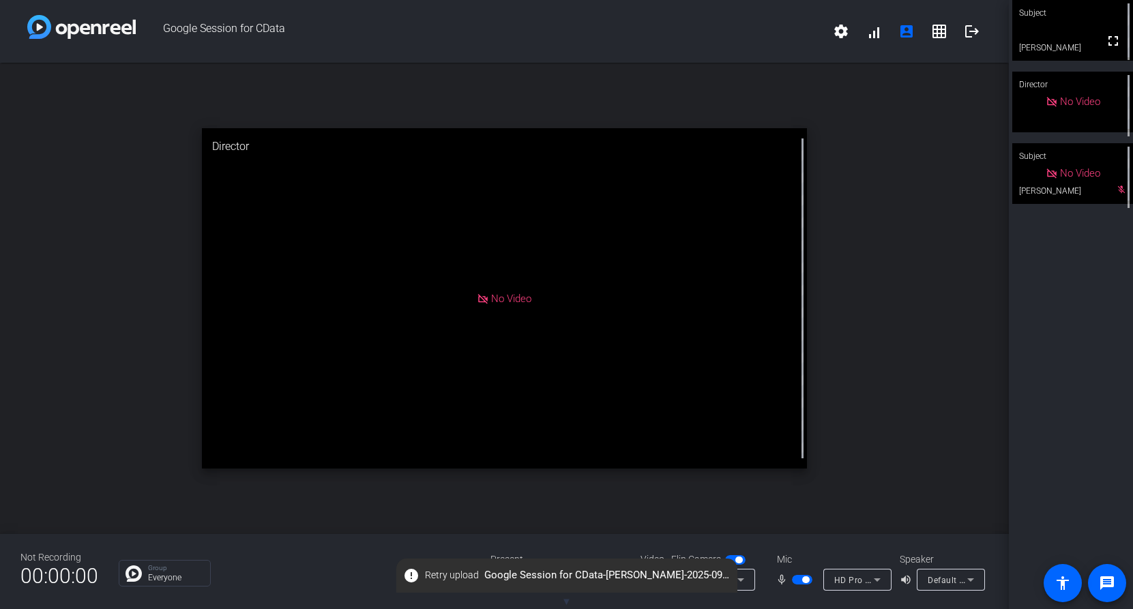
click at [736, 556] on span "button" at bounding box center [735, 560] width 20 height 10
click at [736, 559] on div "error Retry upload Google Session for CData-Mike Albritton-2025-09-08-11-09-38-…" at bounding box center [566, 576] width 341 height 34
click at [434, 580] on span "Retry upload" at bounding box center [452, 575] width 54 height 14
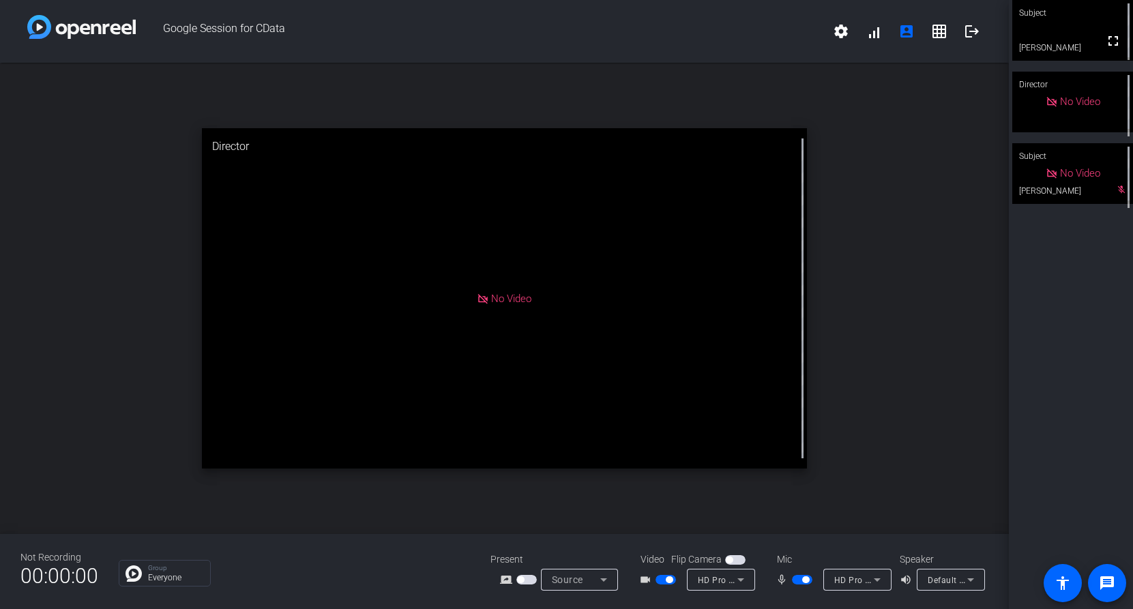
click at [665, 579] on span "button" at bounding box center [666, 580] width 20 height 10
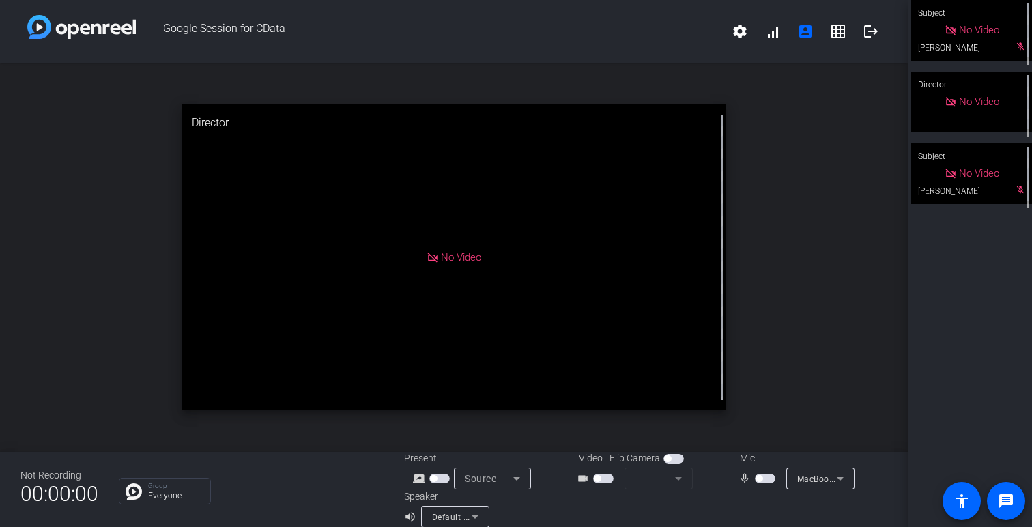
click at [765, 478] on span "button" at bounding box center [765, 479] width 20 height 10
click at [765, 478] on span "button" at bounding box center [768, 478] width 7 height 7
click at [765, 476] on span "button" at bounding box center [768, 478] width 7 height 7
click at [761, 479] on span "button" at bounding box center [758, 478] width 7 height 7
click at [766, 481] on span "button" at bounding box center [768, 478] width 7 height 7
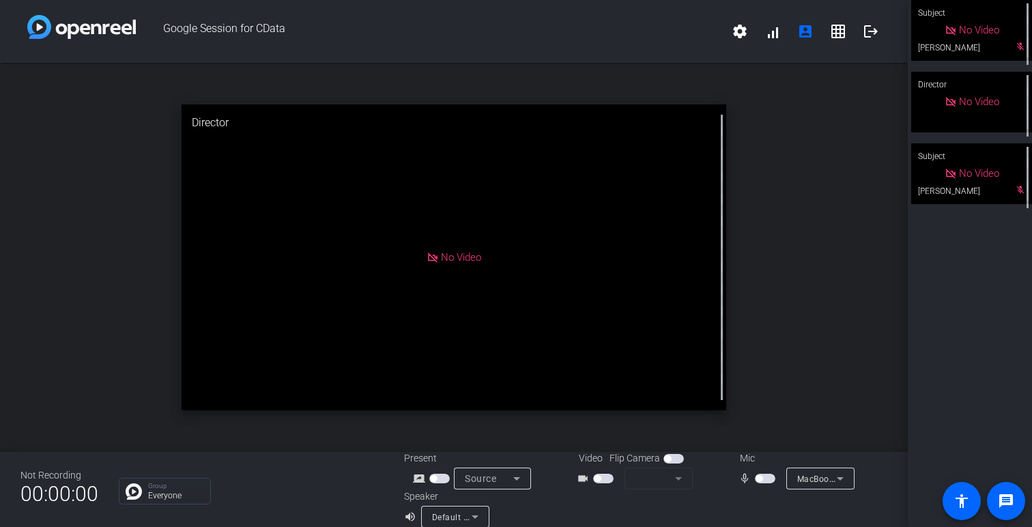
click at [761, 472] on mat-slide-toggle at bounding box center [766, 478] width 23 height 14
click at [761, 478] on span "button" at bounding box center [758, 478] width 7 height 7
click at [762, 474] on span "button" at bounding box center [765, 479] width 20 height 10
click at [764, 474] on span "button" at bounding box center [765, 479] width 20 height 10
click at [766, 480] on span "button" at bounding box center [768, 478] width 7 height 7
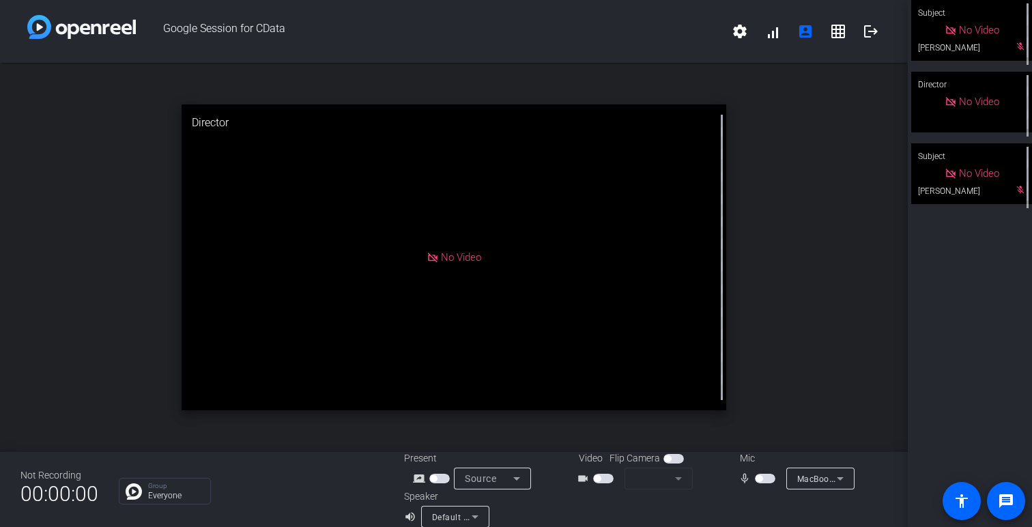
click at [764, 478] on span "button" at bounding box center [765, 479] width 20 height 10
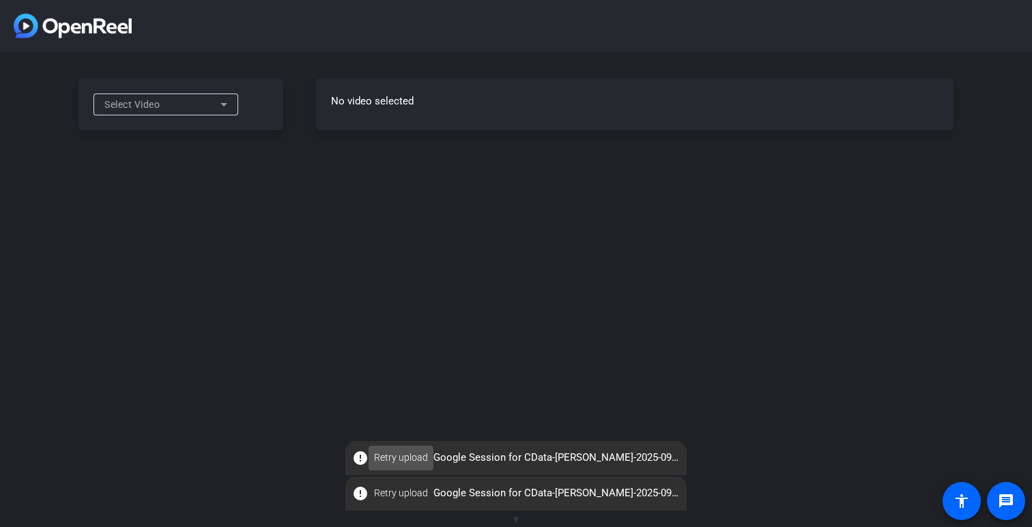
click at [403, 452] on span "Retry upload" at bounding box center [401, 457] width 54 height 14
click at [411, 457] on span "Retry upload" at bounding box center [401, 457] width 54 height 14
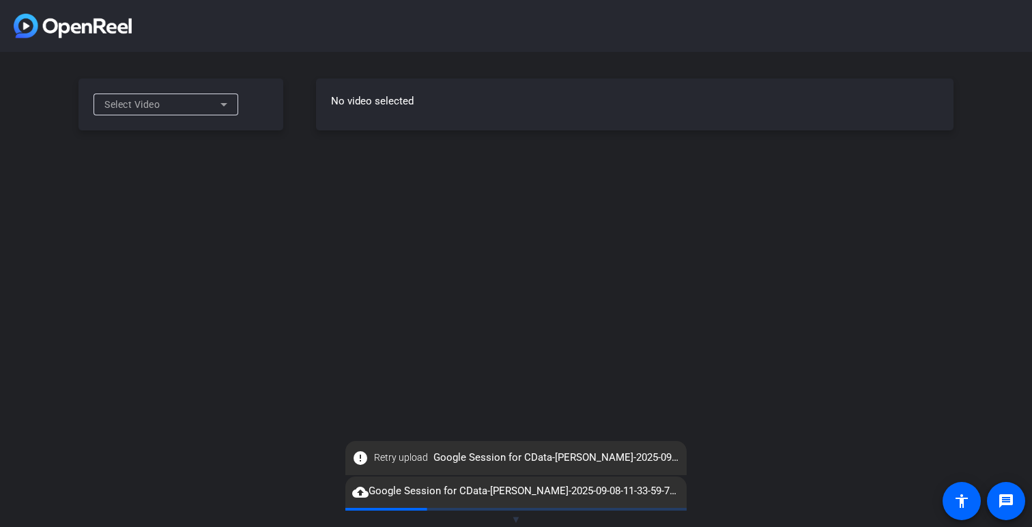
click at [193, 106] on div "Select Video" at bounding box center [162, 104] width 116 height 16
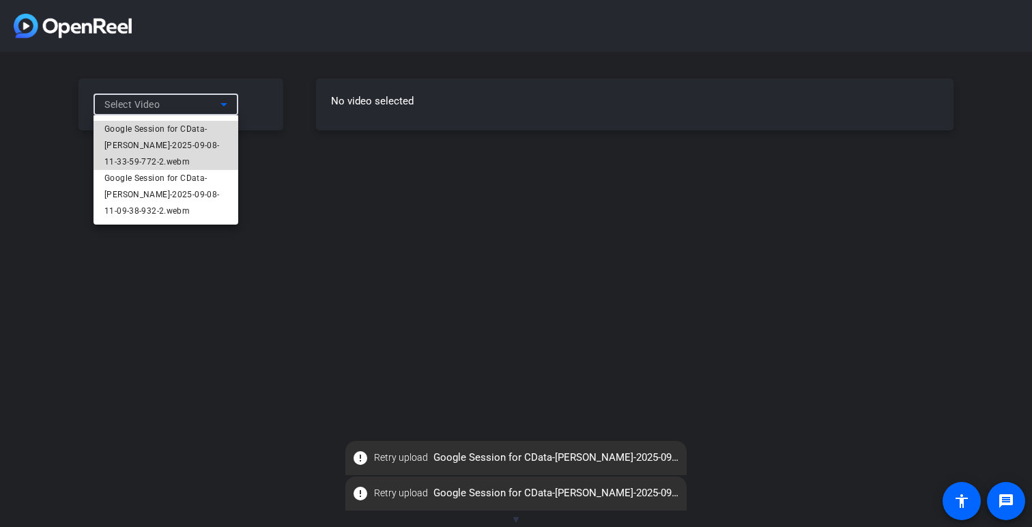
click at [186, 150] on span "Google Session for CData-[PERSON_NAME]-2025-09-08-11-33-59-772-2.webm" at bounding box center [165, 145] width 123 height 49
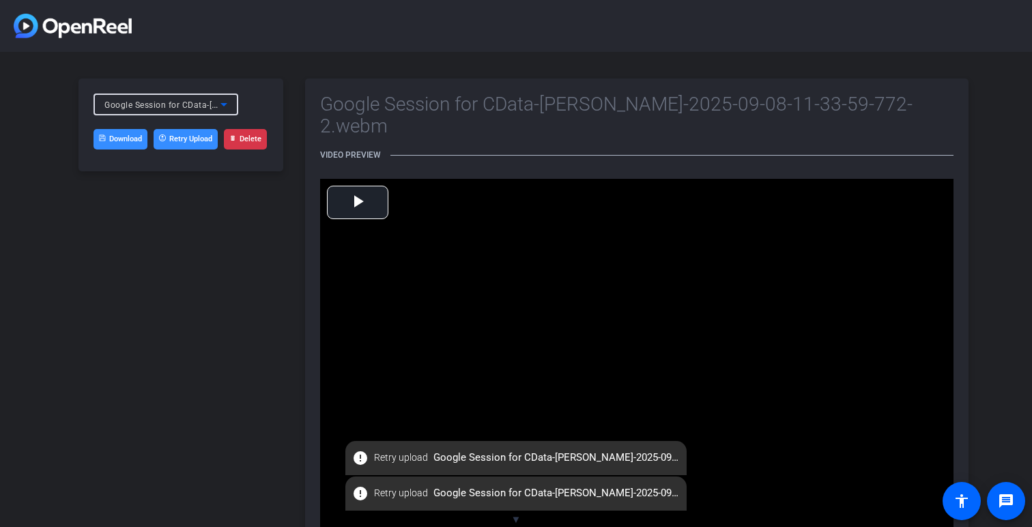
click at [190, 140] on button "Retry Upload" at bounding box center [186, 139] width 64 height 20
click at [126, 139] on link "Download" at bounding box center [120, 139] width 54 height 20
click at [194, 100] on span "Google Session for CData-[PERSON_NAME]-2025-09-08-11-33-59-772-2.webm" at bounding box center [258, 104] width 309 height 11
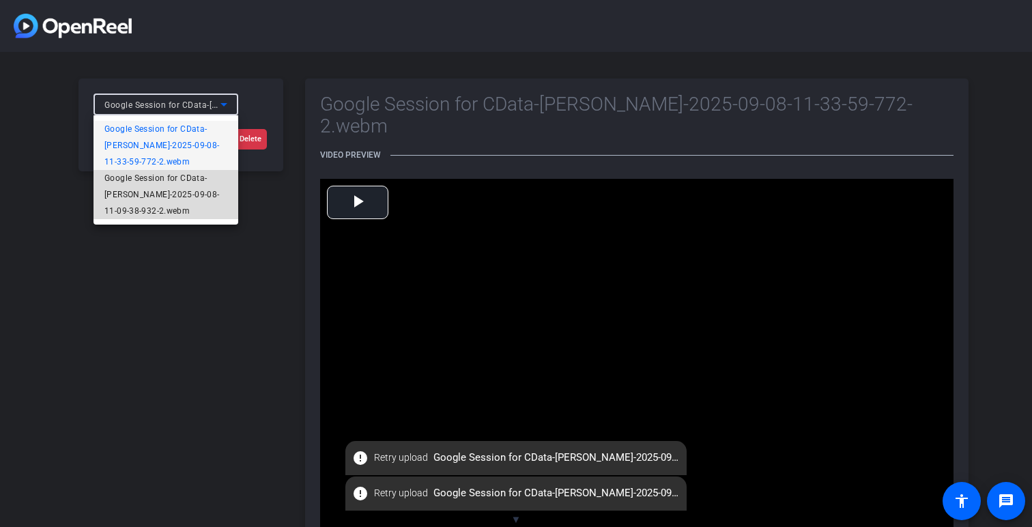
click at [190, 190] on span "Google Session for CData-[PERSON_NAME]-2025-09-08-11-09-38-932-2.webm" at bounding box center [165, 194] width 123 height 49
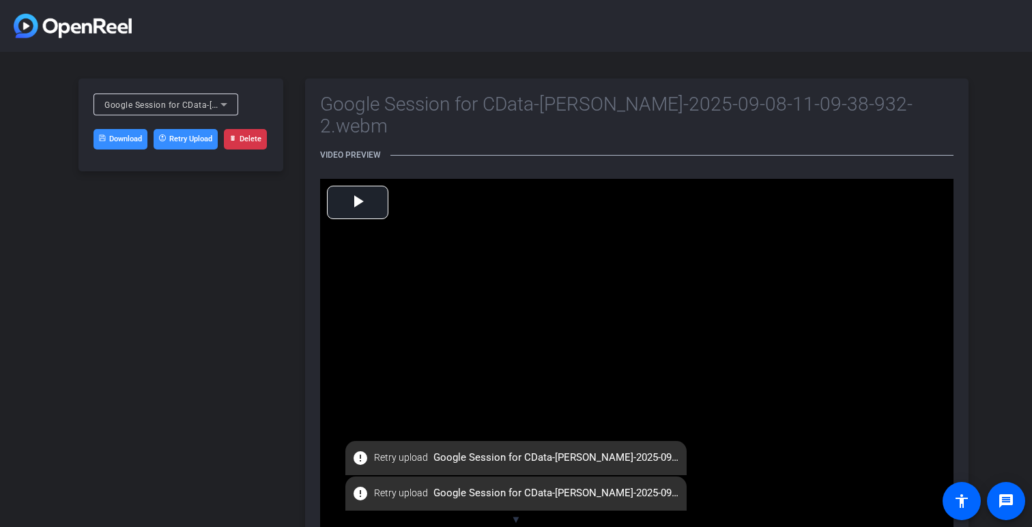
click at [117, 140] on link "Download" at bounding box center [120, 139] width 54 height 20
click at [119, 138] on link "Download" at bounding box center [120, 139] width 54 height 20
click at [221, 102] on icon at bounding box center [224, 104] width 16 height 16
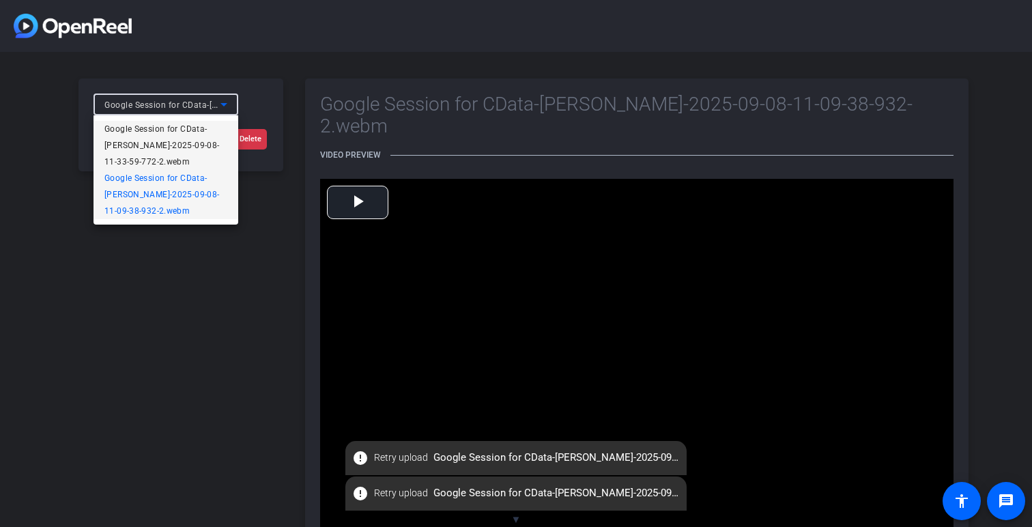
click at [212, 134] on span "Google Session for CData-[PERSON_NAME]-2025-09-08-11-33-59-772-2.webm" at bounding box center [165, 145] width 123 height 49
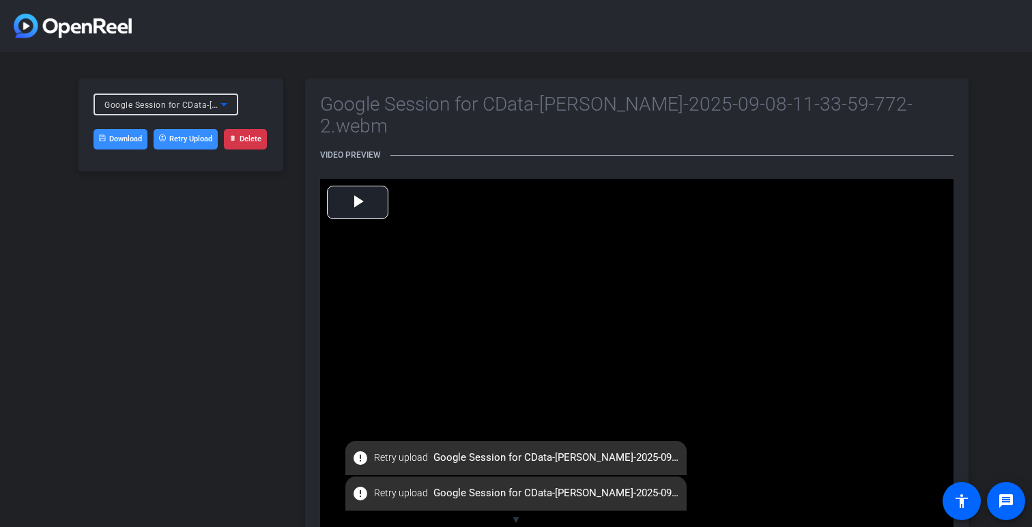
click at [176, 137] on button "Retry Upload" at bounding box center [186, 139] width 64 height 20
click at [191, 137] on button "Retry Upload" at bounding box center [186, 139] width 64 height 20
click at [192, 136] on button "Retry Upload" at bounding box center [186, 139] width 64 height 20
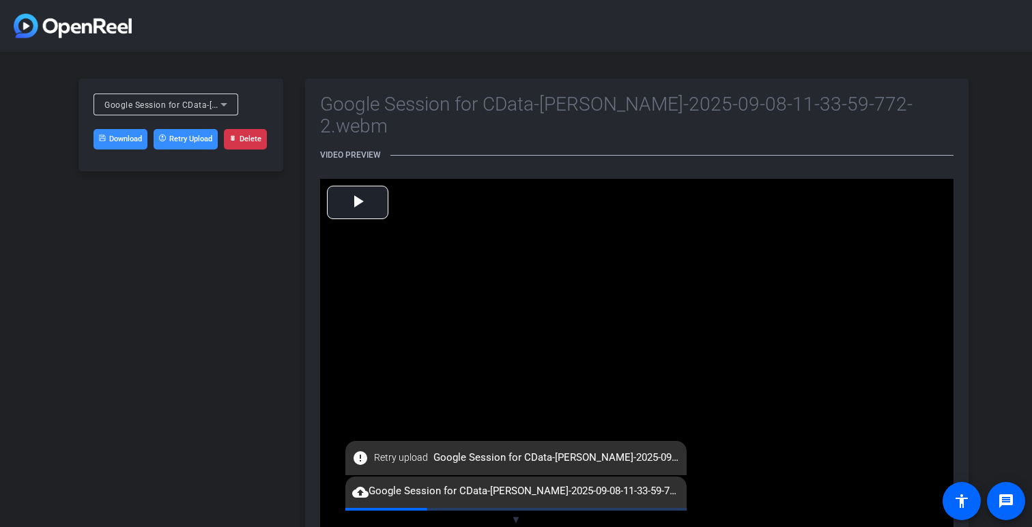
click at [362, 459] on mat-icon "error" at bounding box center [360, 458] width 16 height 16
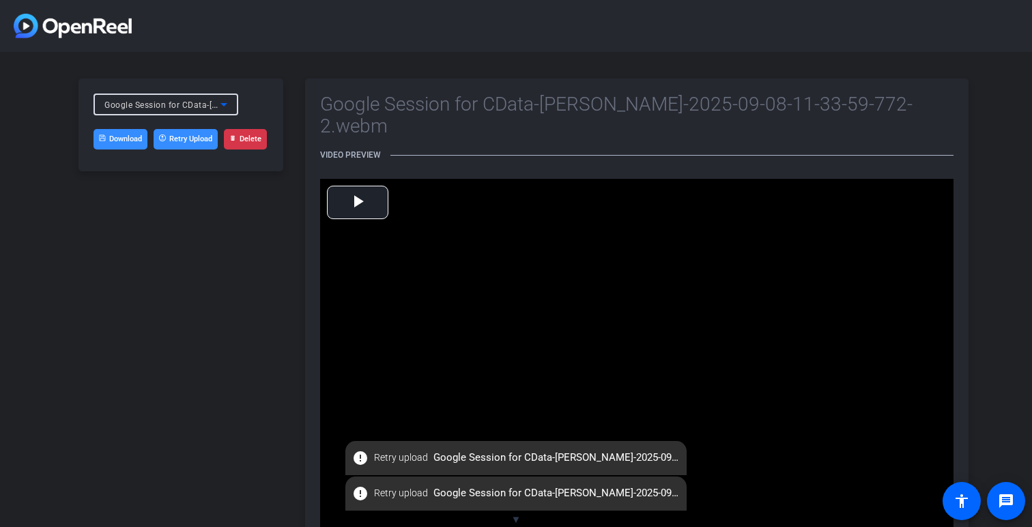
click at [213, 109] on span "Google Session for CData-[PERSON_NAME]-2025-09-08-11-33-59-772-2.webm" at bounding box center [258, 104] width 309 height 11
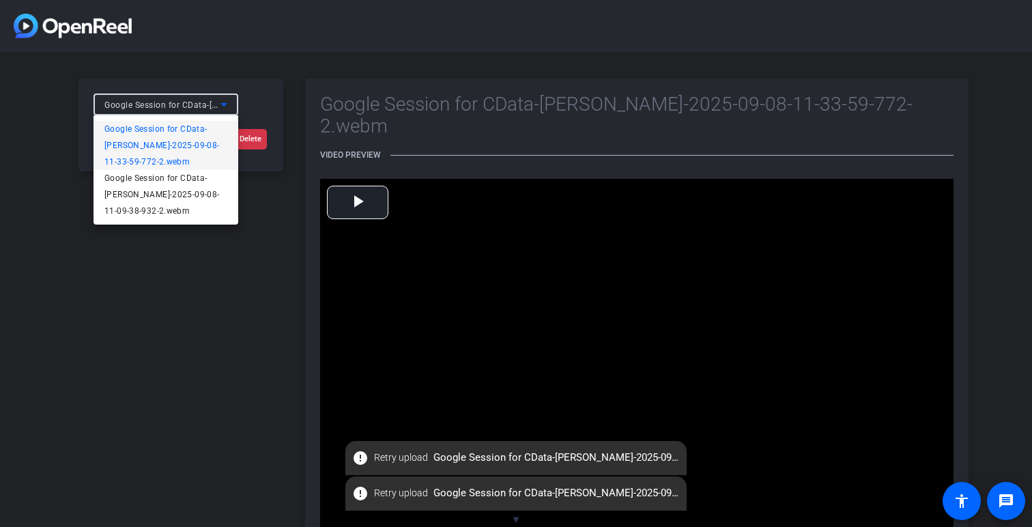
click at [179, 278] on div at bounding box center [516, 263] width 1032 height 527
